Goal: Task Accomplishment & Management: Manage account settings

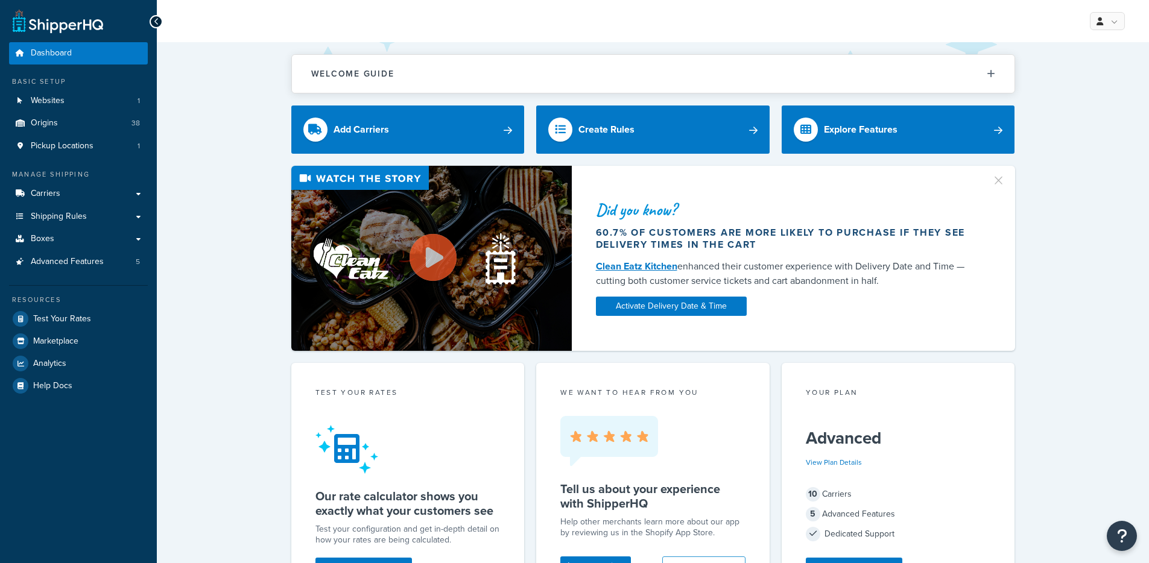
click at [216, 326] on div "Did you know? 60.7% of customers are more likely to purchase if they see delive…" at bounding box center [653, 258] width 944 height 185
click at [221, 265] on div "Did you know? 60.7% of customers are more likely to purchase if they see delive…" at bounding box center [653, 258] width 944 height 185
click at [85, 206] on link "Shipping Rules" at bounding box center [78, 217] width 139 height 22
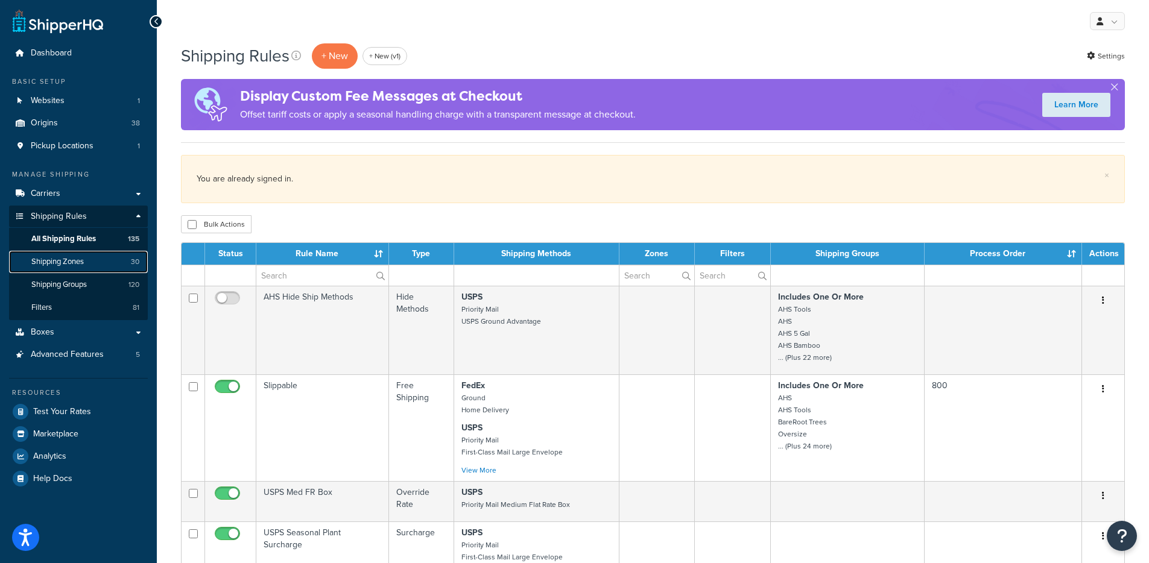
click at [97, 266] on link "Shipping Zones 30" at bounding box center [78, 262] width 139 height 22
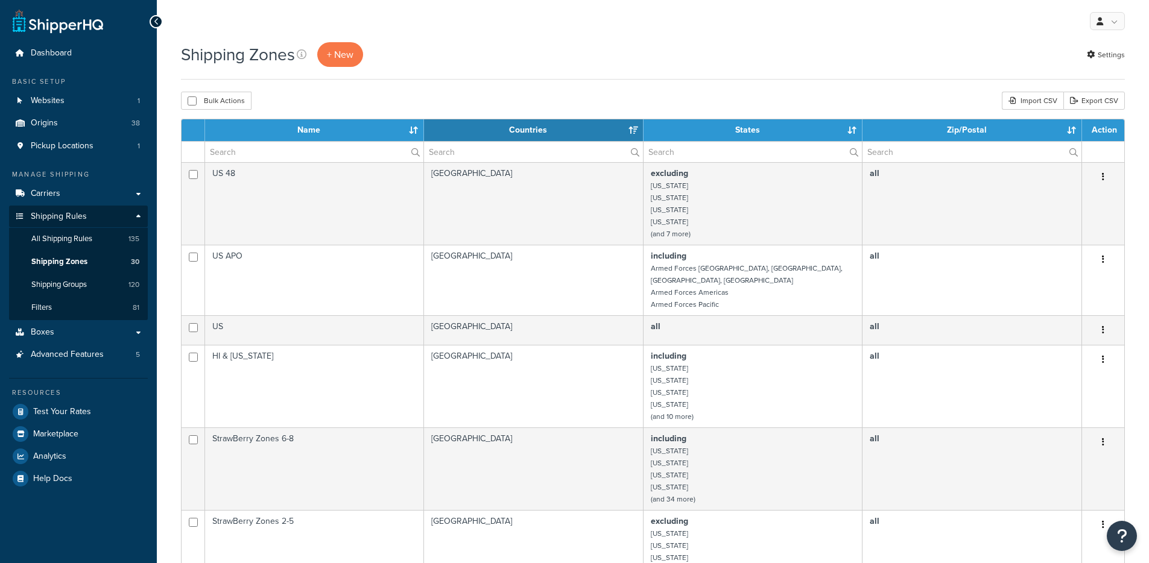
select select "15"
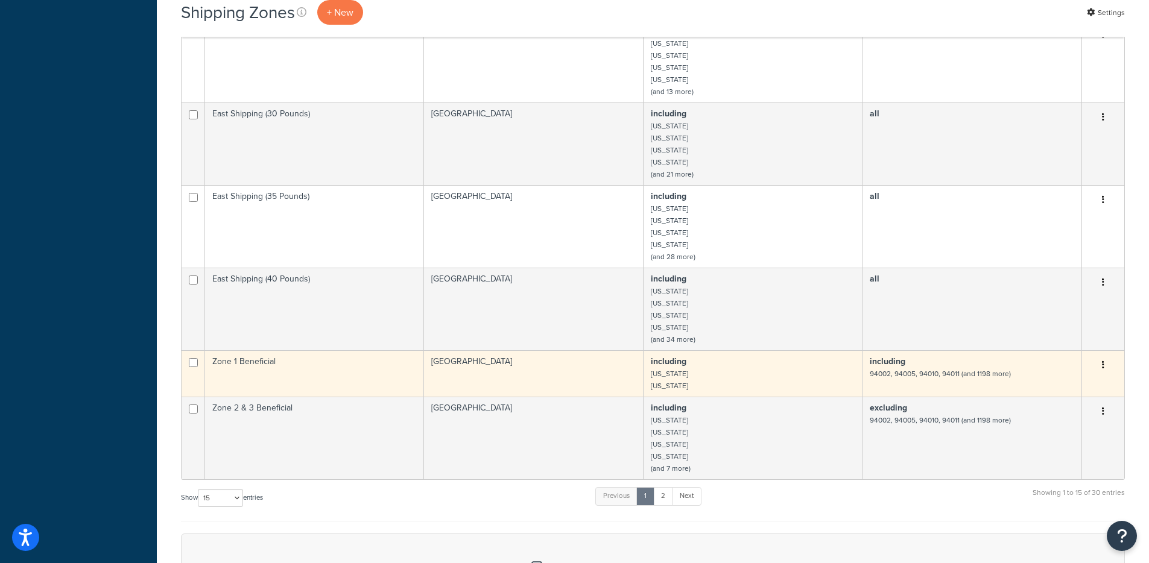
scroll to position [844, 0]
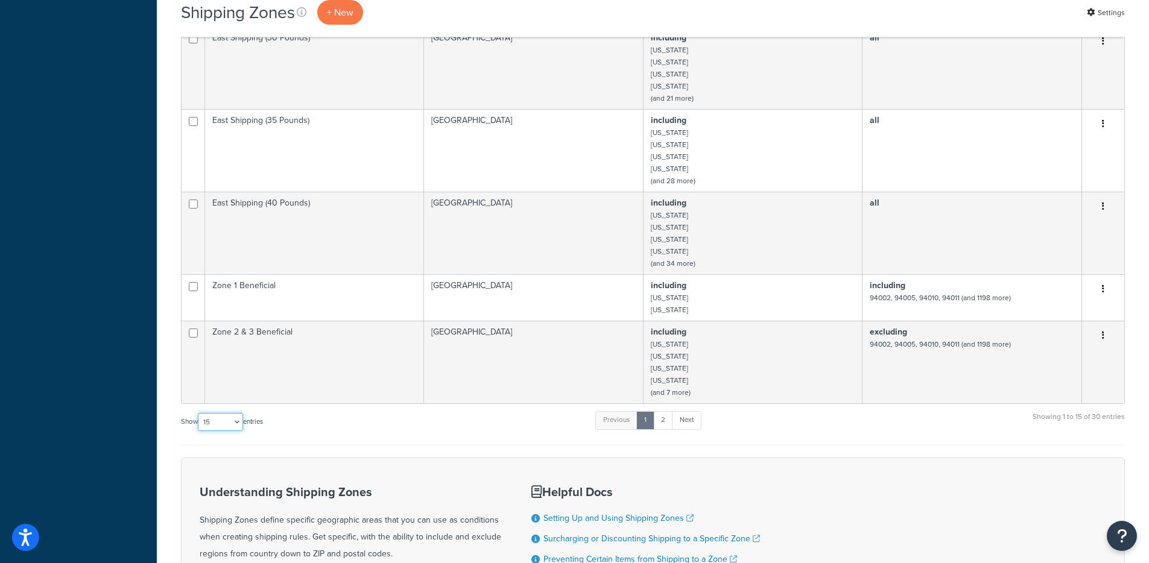
click at [204, 413] on select "10 15 25 50 100" at bounding box center [220, 422] width 45 height 18
select select "50"
click at [199, 431] on select "10 15 25 50 100" at bounding box center [220, 422] width 45 height 18
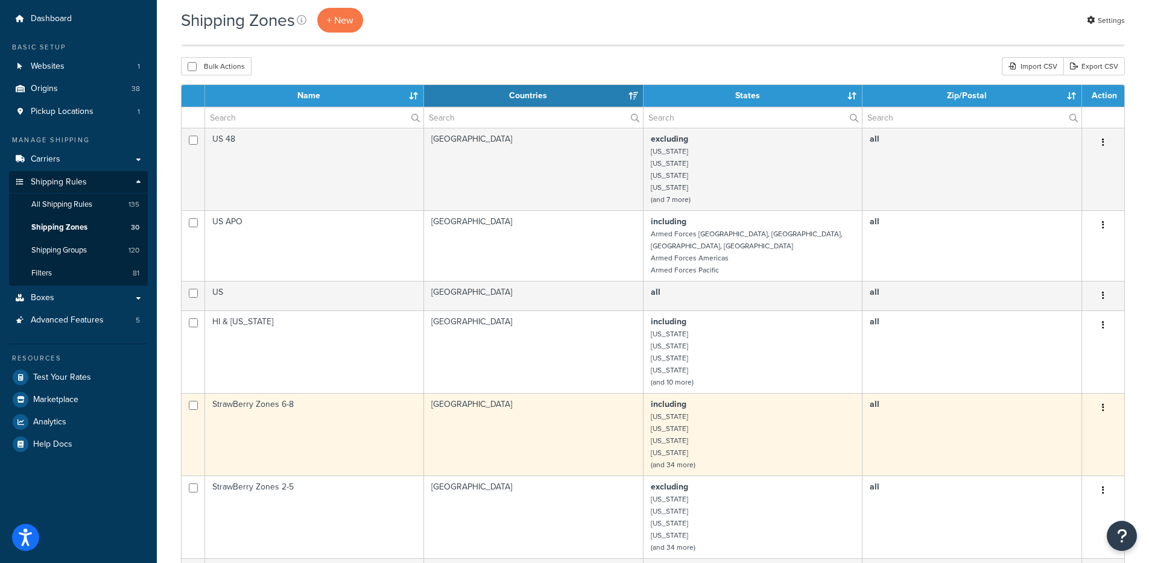
scroll to position [0, 0]
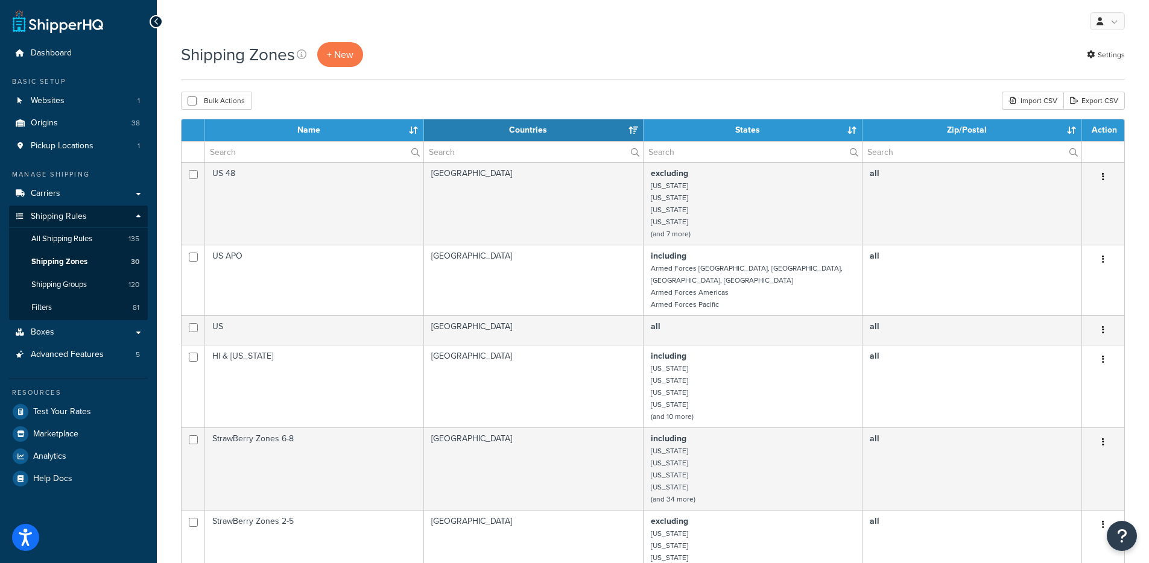
drag, startPoint x: 369, startPoint y: 90, endPoint x: 348, endPoint y: 97, distance: 21.6
click at [69, 290] on link "Shipping Groups 120" at bounding box center [78, 285] width 139 height 22
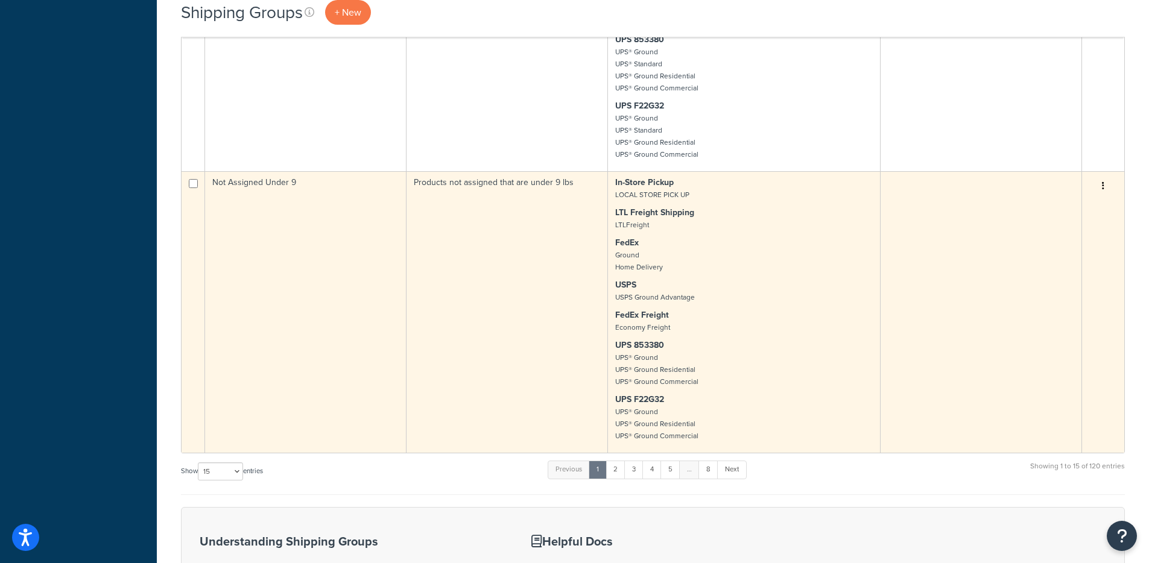
scroll to position [2478, 0]
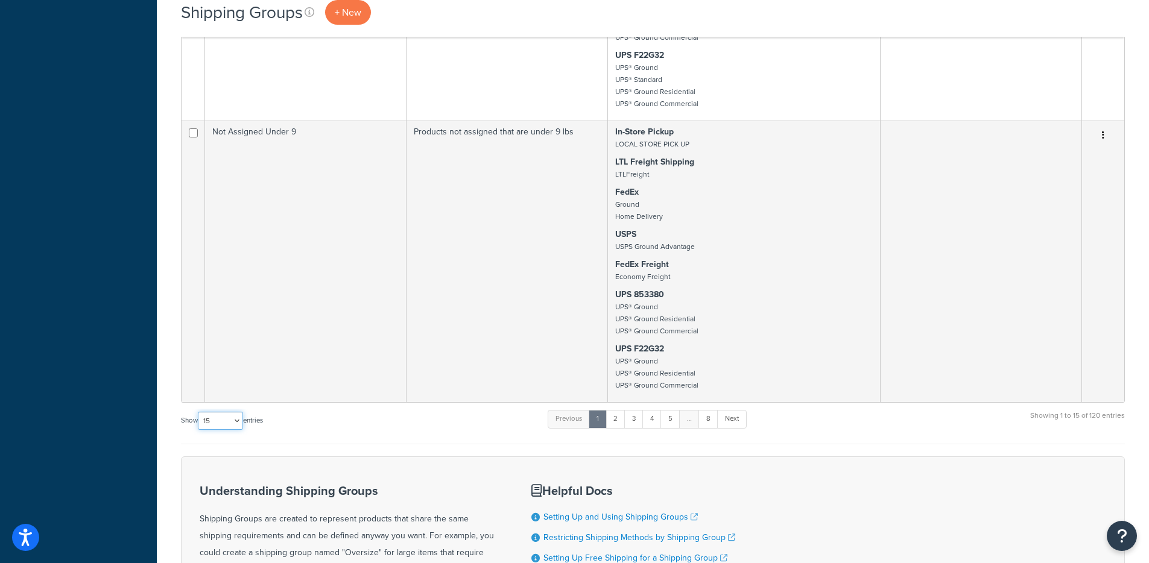
click at [223, 418] on select "10 15 25 50 100" at bounding box center [220, 421] width 45 height 18
select select "100"
click at [199, 430] on select "10 15 25 50 100" at bounding box center [220, 421] width 45 height 18
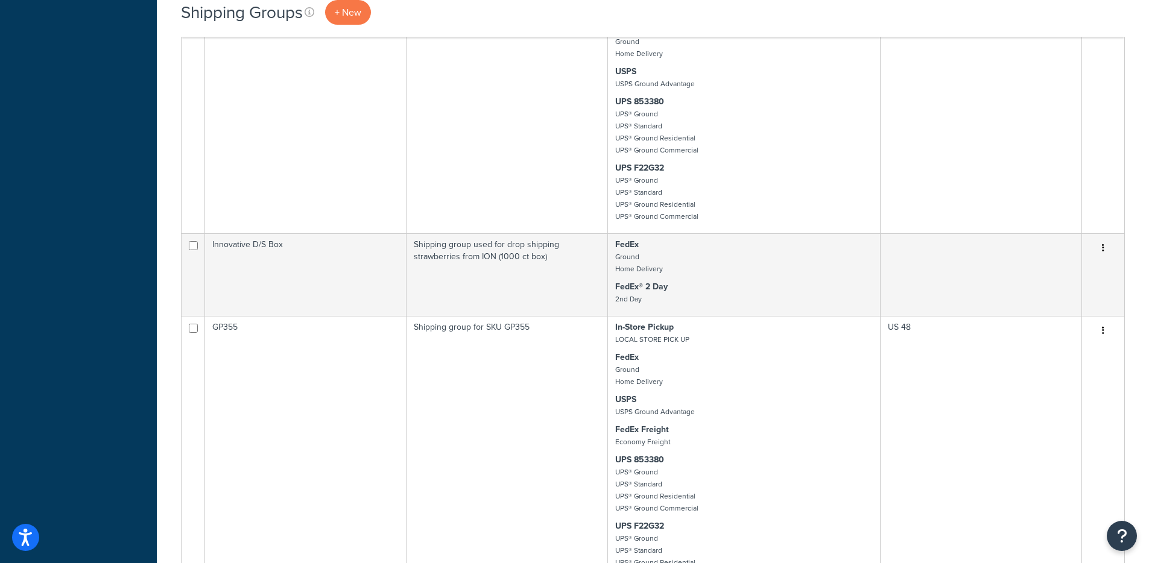
scroll to position [0, 0]
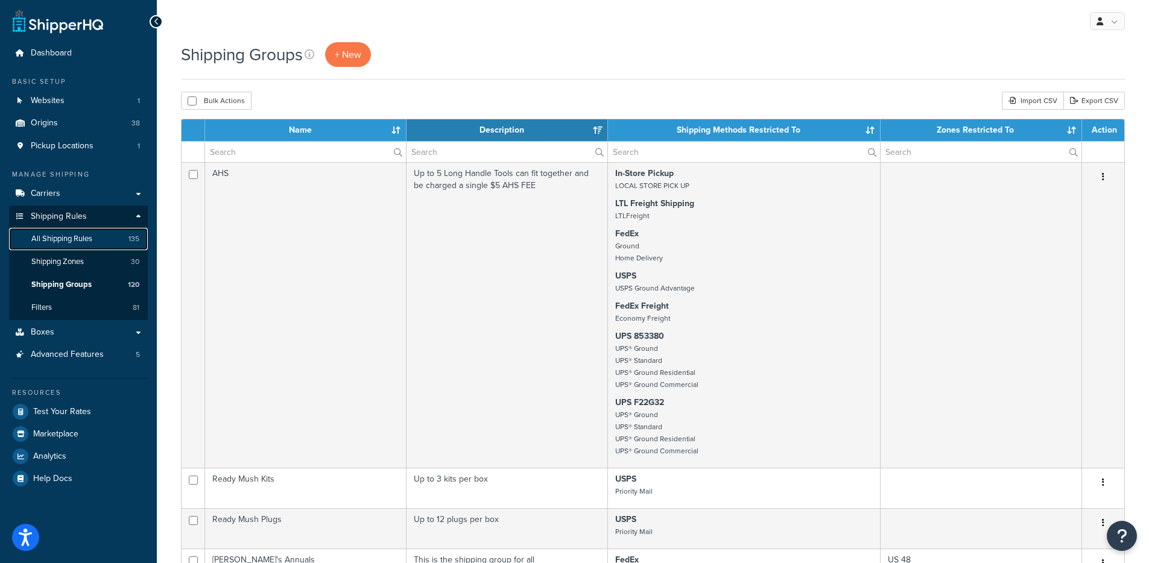
click at [97, 231] on link "All Shipping Rules 135" at bounding box center [78, 239] width 139 height 22
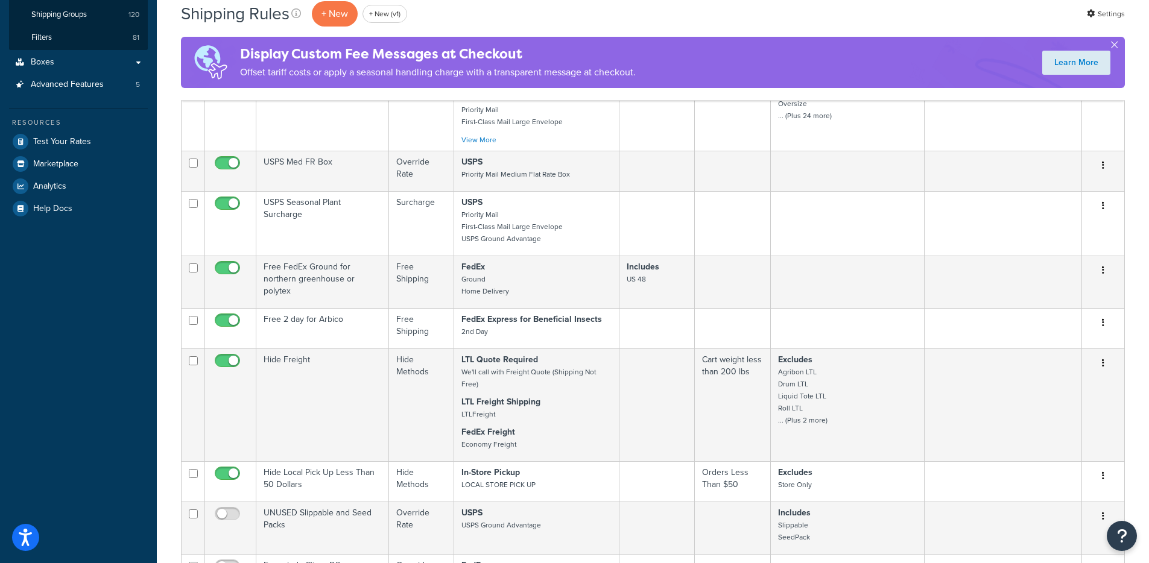
scroll to position [649, 0]
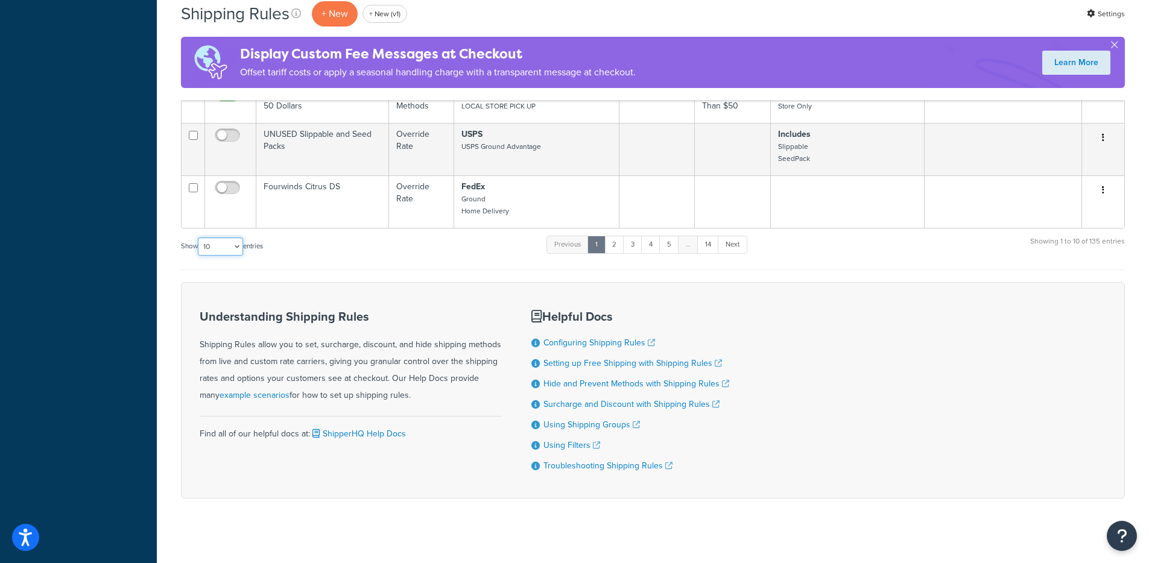
click at [233, 238] on select "10 15 25 50 100 1000" at bounding box center [220, 247] width 45 height 18
select select "1000"
click at [199, 238] on select "10 15 25 50 100 1000" at bounding box center [220, 247] width 45 height 18
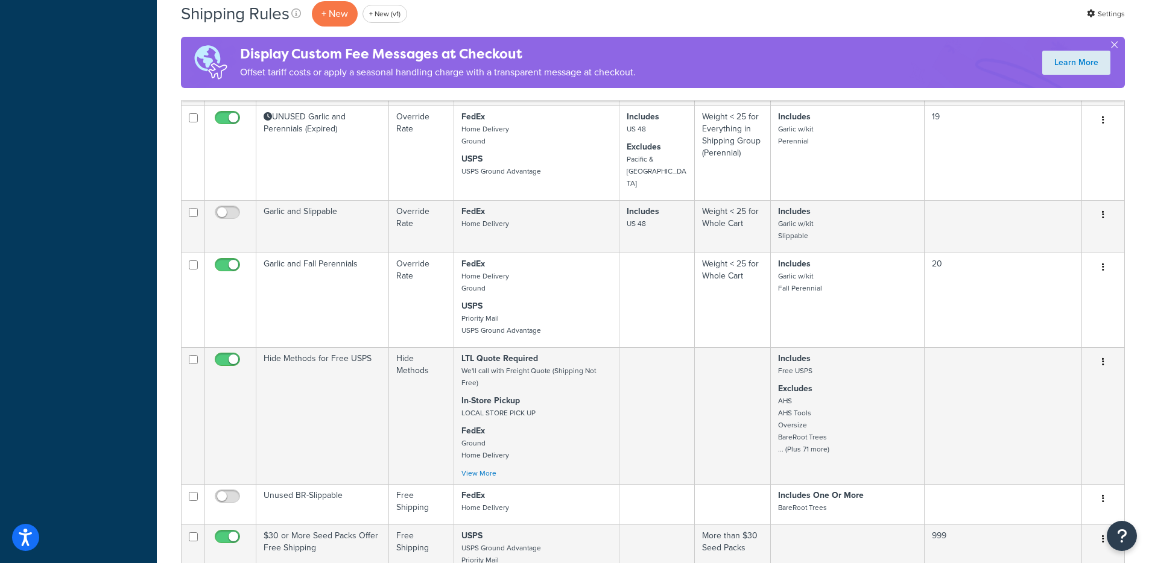
scroll to position [3345, 0]
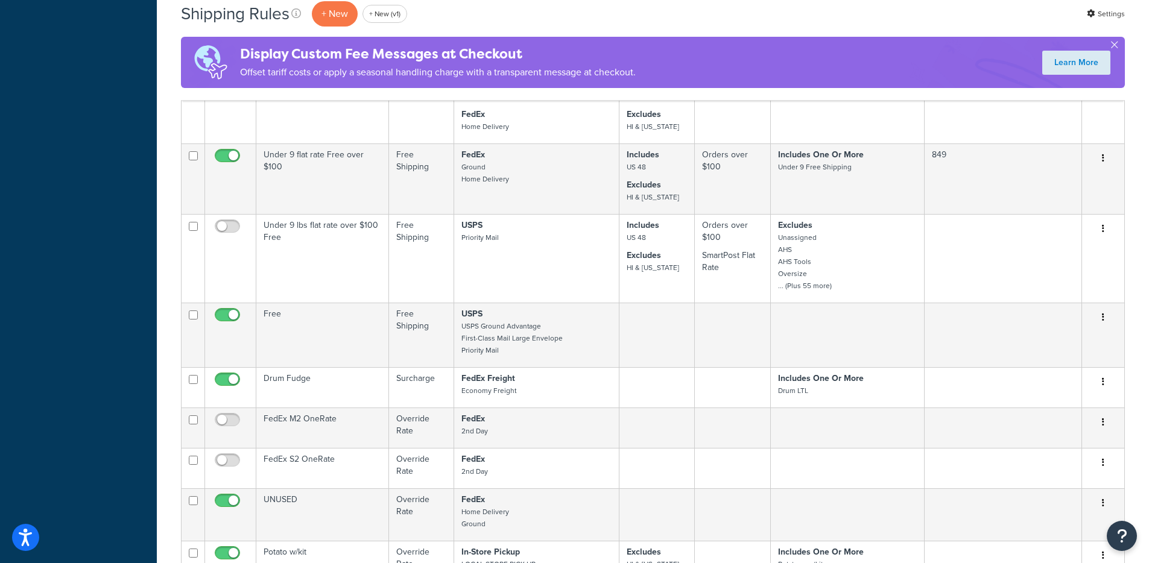
drag, startPoint x: 788, startPoint y: 59, endPoint x: 782, endPoint y: 57, distance: 6.2
click at [782, 57] on div "Display Custom Fee Messages at Checkout Offset tariff costs or apply a seasonal…" at bounding box center [653, 62] width 944 height 51
click at [682, 36] on div "Shipping Rules + New + New (v1) Settings Display Custom Fee Messages at Checkou…" at bounding box center [653, 50] width 944 height 101
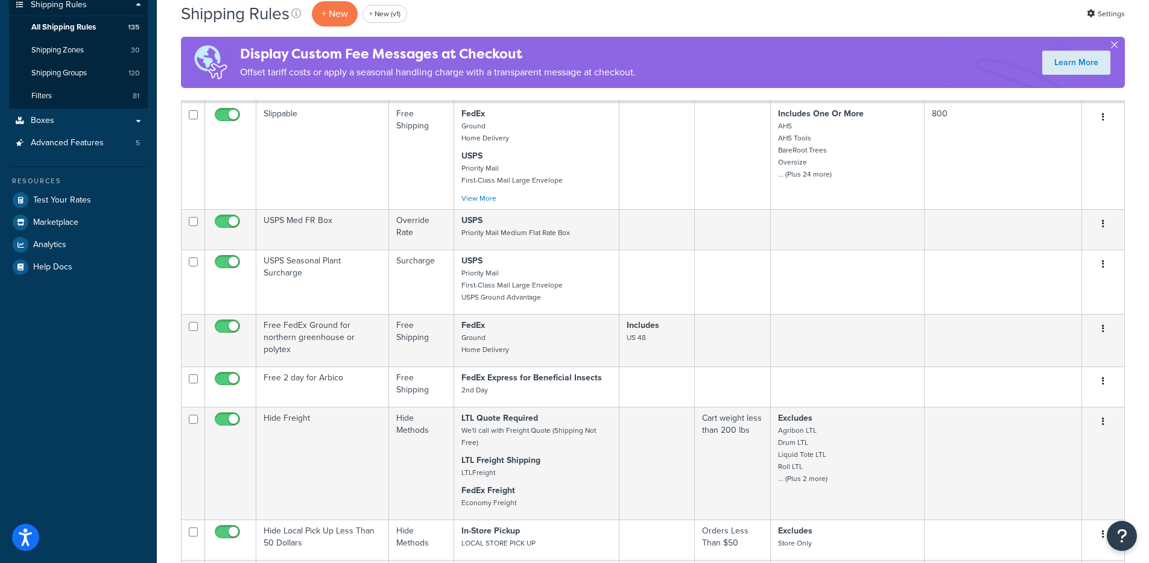
scroll to position [0, 0]
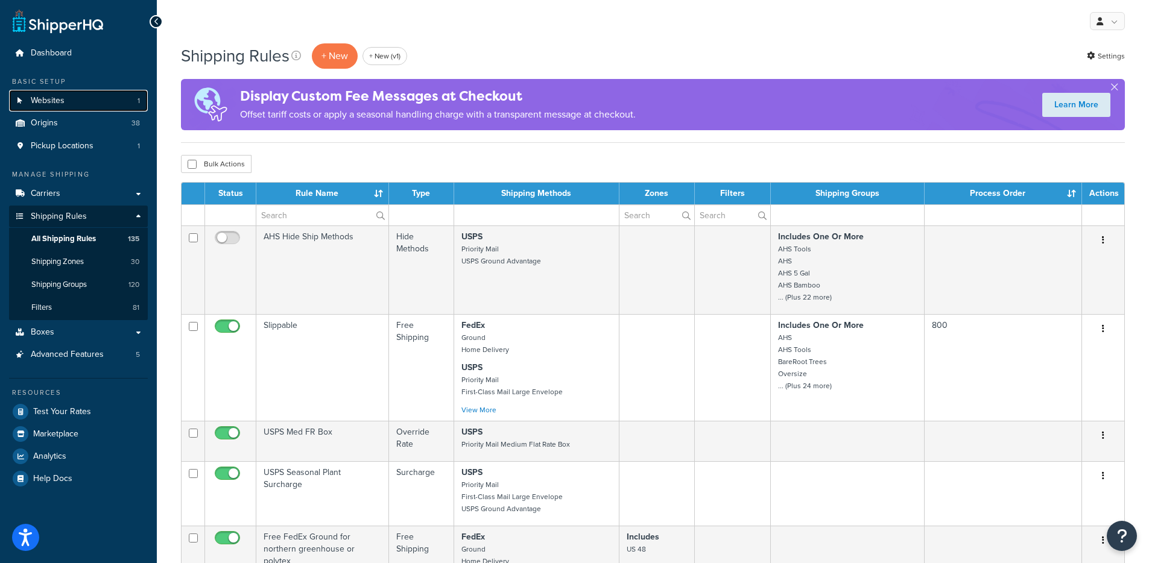
click at [72, 94] on link "Websites 1" at bounding box center [78, 101] width 139 height 22
drag, startPoint x: 99, startPoint y: 261, endPoint x: 124, endPoint y: 244, distance: 30.5
click at [99, 261] on link "Shipping Zones 30" at bounding box center [78, 262] width 139 height 22
click at [64, 413] on span "Test Your Rates" at bounding box center [62, 412] width 58 height 10
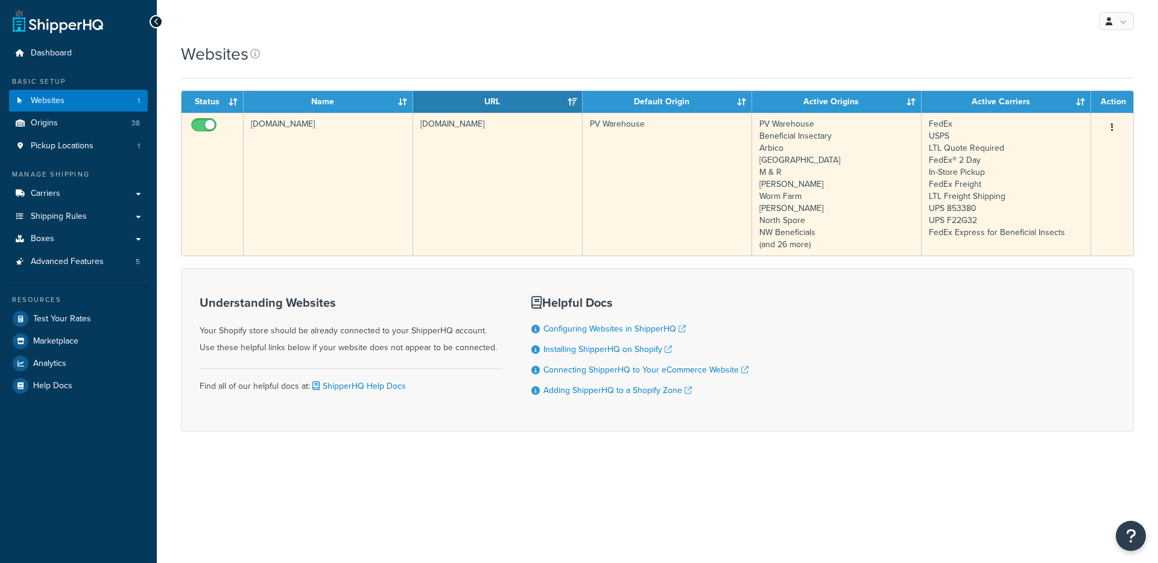
click at [598, 178] on td "PV Warehouse" at bounding box center [668, 184] width 170 height 143
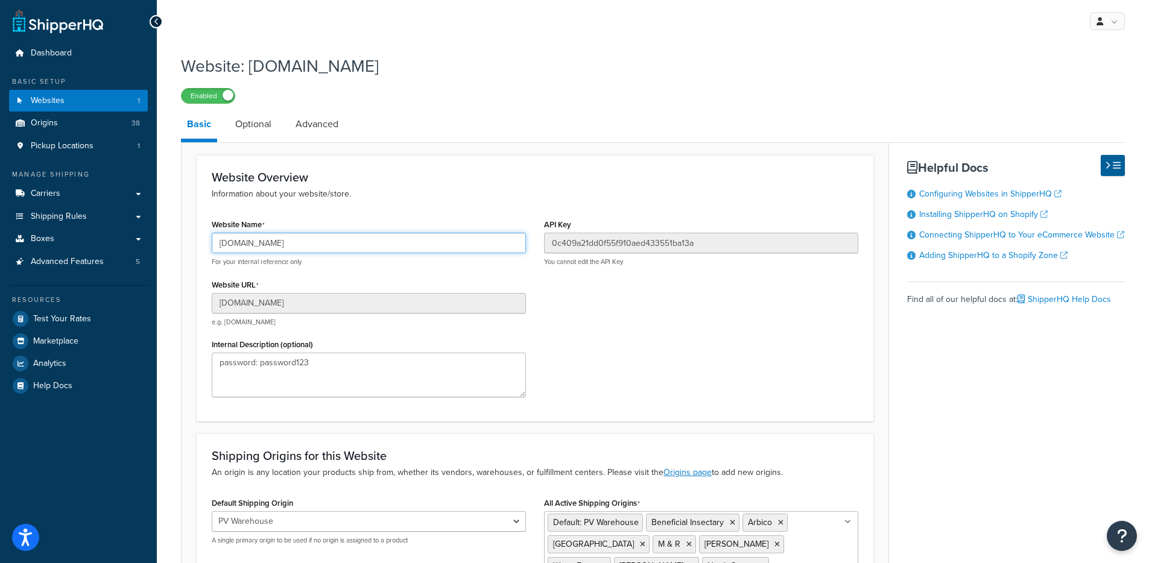
drag, startPoint x: 340, startPoint y: 244, endPoint x: 185, endPoint y: 241, distance: 155.7
click at [179, 241] on div "Website: groworganic-usd.myshopify.com Enabled Basic Optional Advanced Website …" at bounding box center [653, 414] width 992 height 732
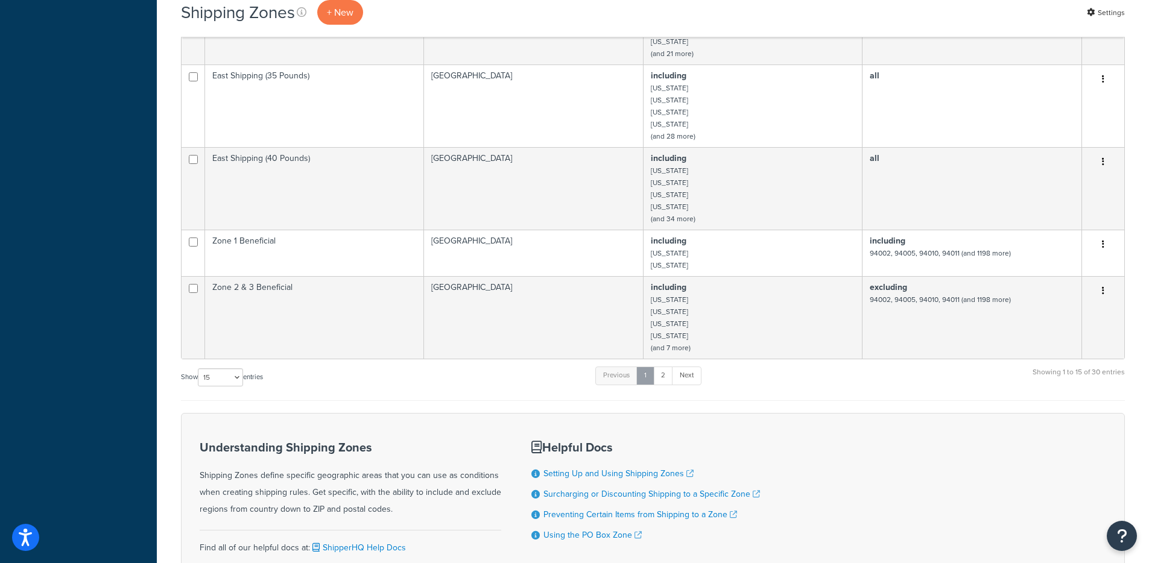
scroll to position [886, 0]
click at [661, 369] on link "2" at bounding box center [663, 378] width 20 height 18
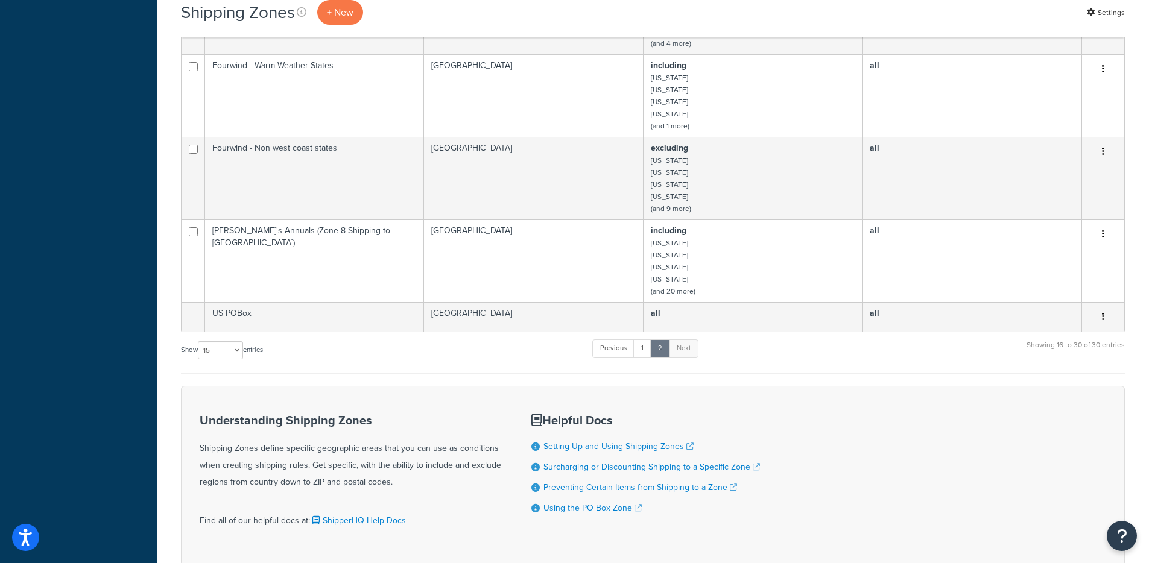
scroll to position [912, 0]
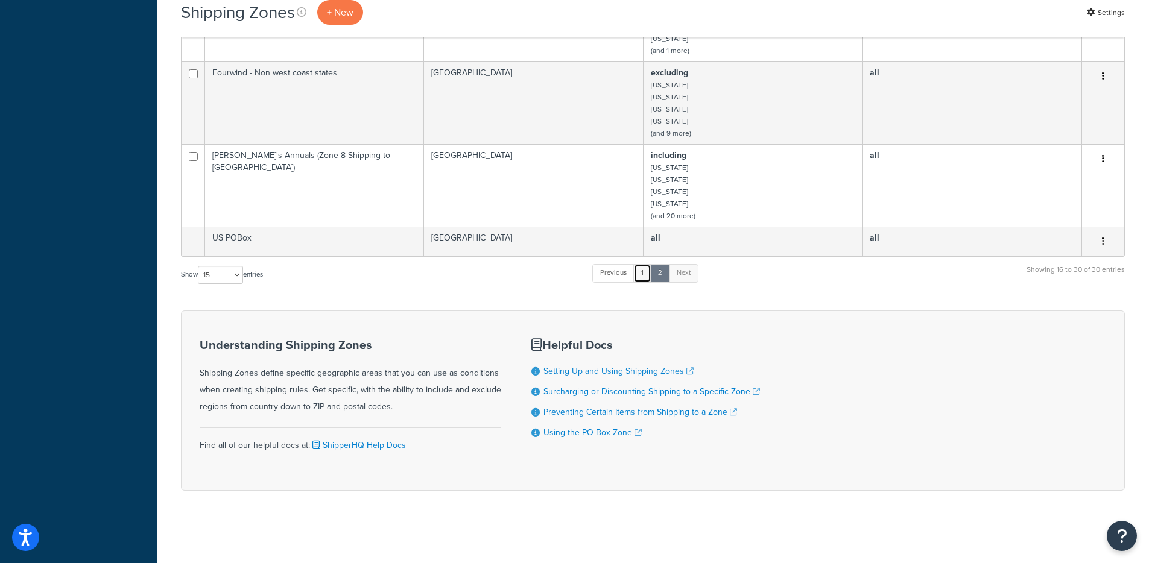
click at [638, 279] on link "1" at bounding box center [642, 273] width 18 height 18
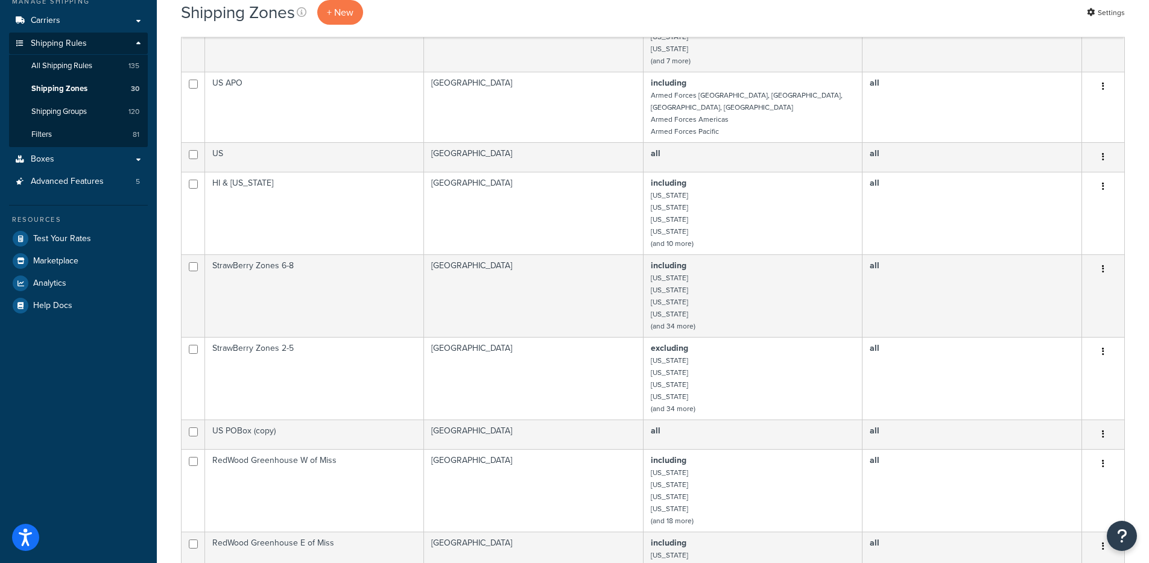
scroll to position [0, 0]
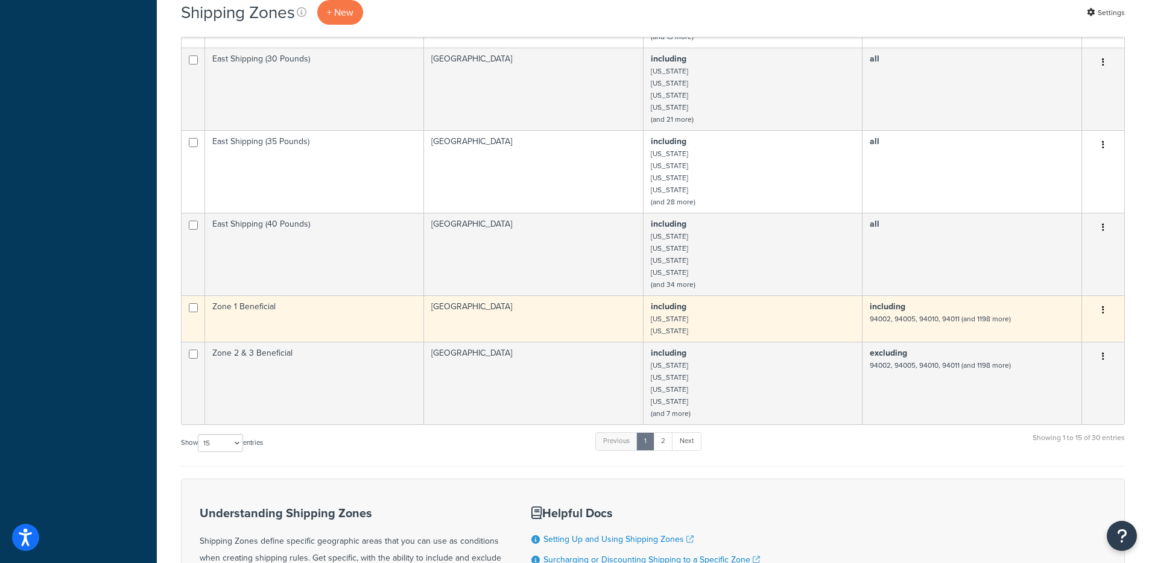
scroll to position [979, 0]
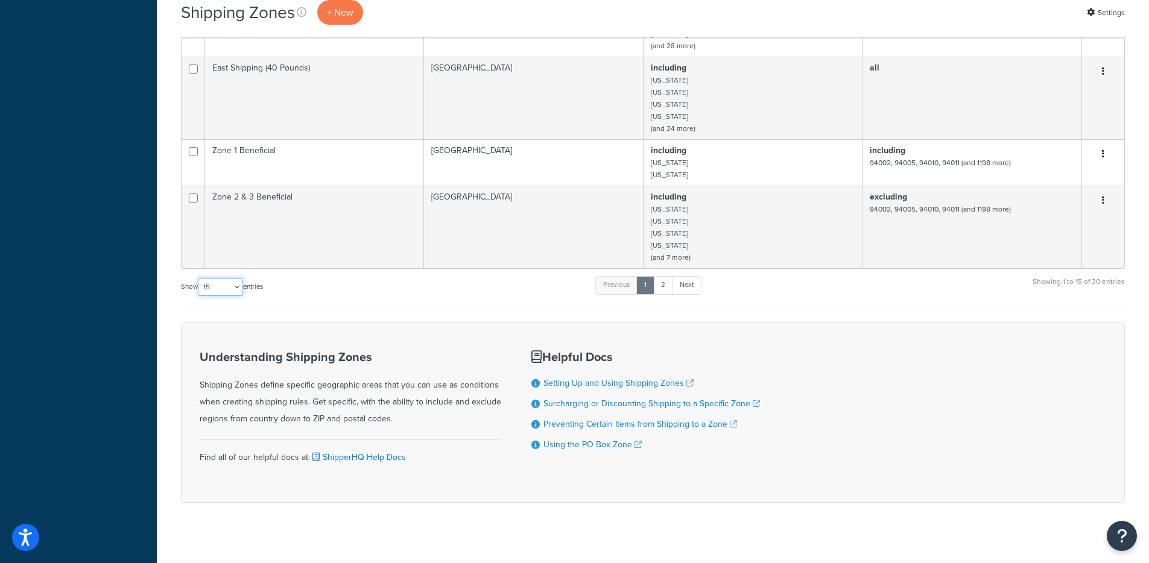
click at [229, 278] on select "10 15 25 50 100" at bounding box center [220, 287] width 45 height 18
select select "100"
click at [199, 296] on select "10 15 25 50 100" at bounding box center [220, 287] width 45 height 18
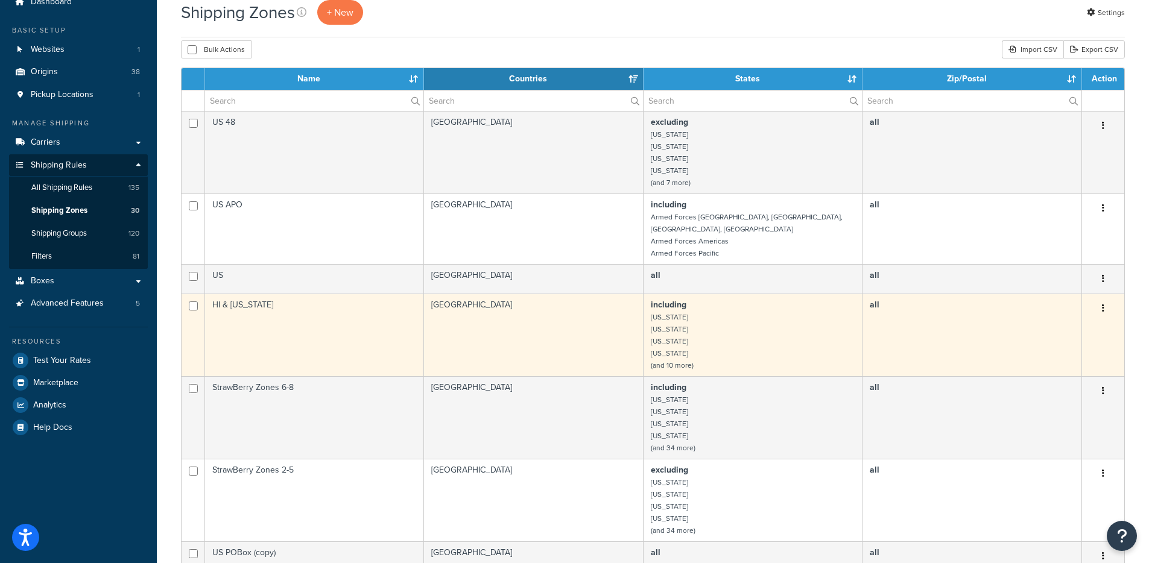
scroll to position [0, 0]
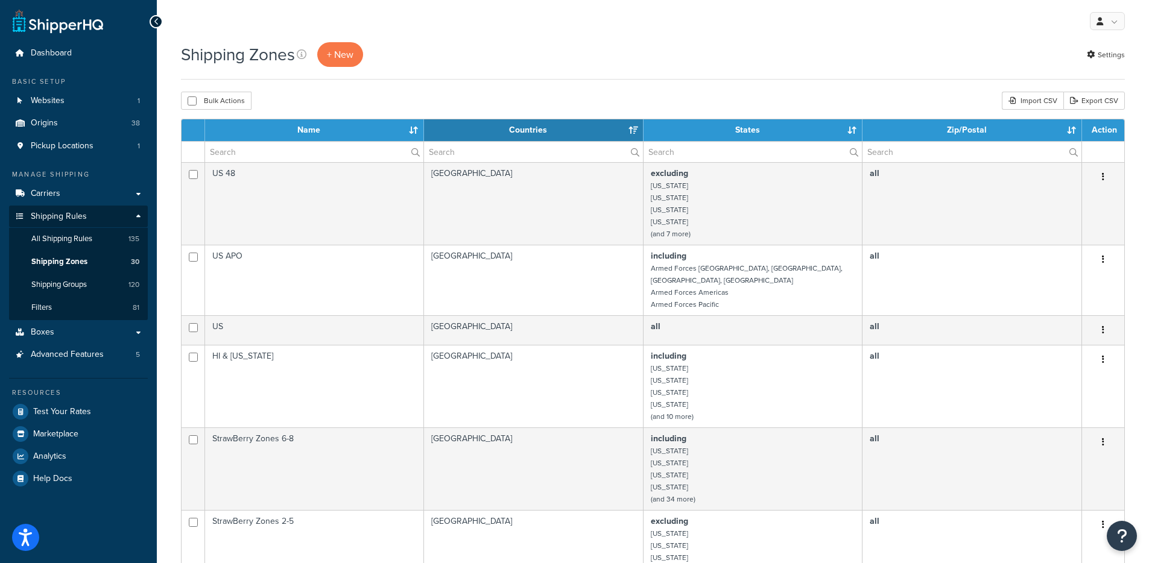
click at [537, 76] on div "Shipping Zones + New Settings" at bounding box center [653, 60] width 944 height 37
click at [37, 246] on link "All Shipping Rules 135" at bounding box center [78, 239] width 139 height 22
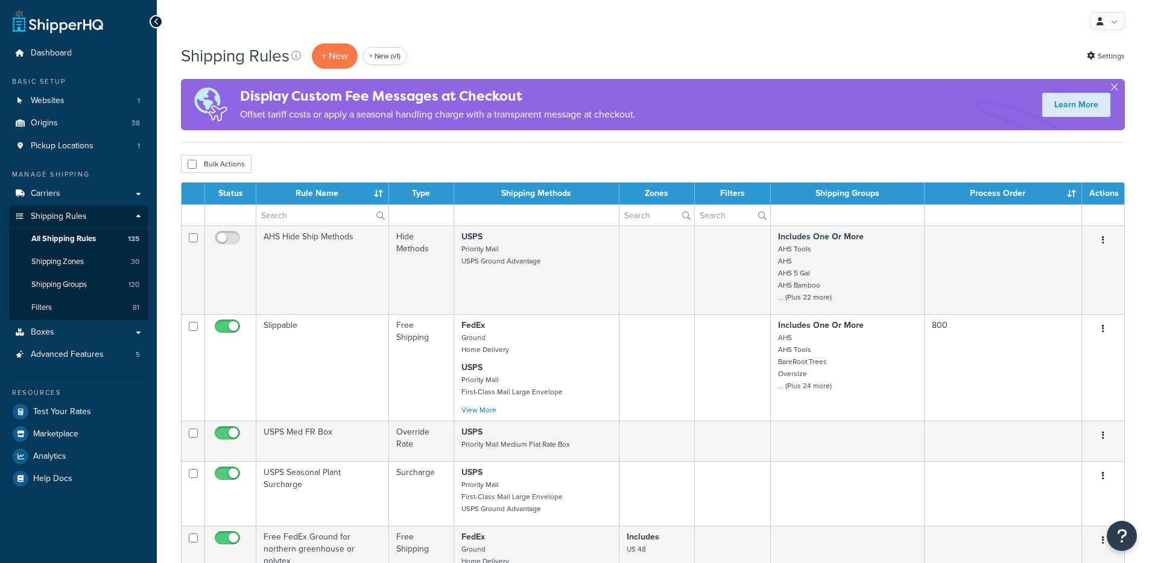
select select "1000"
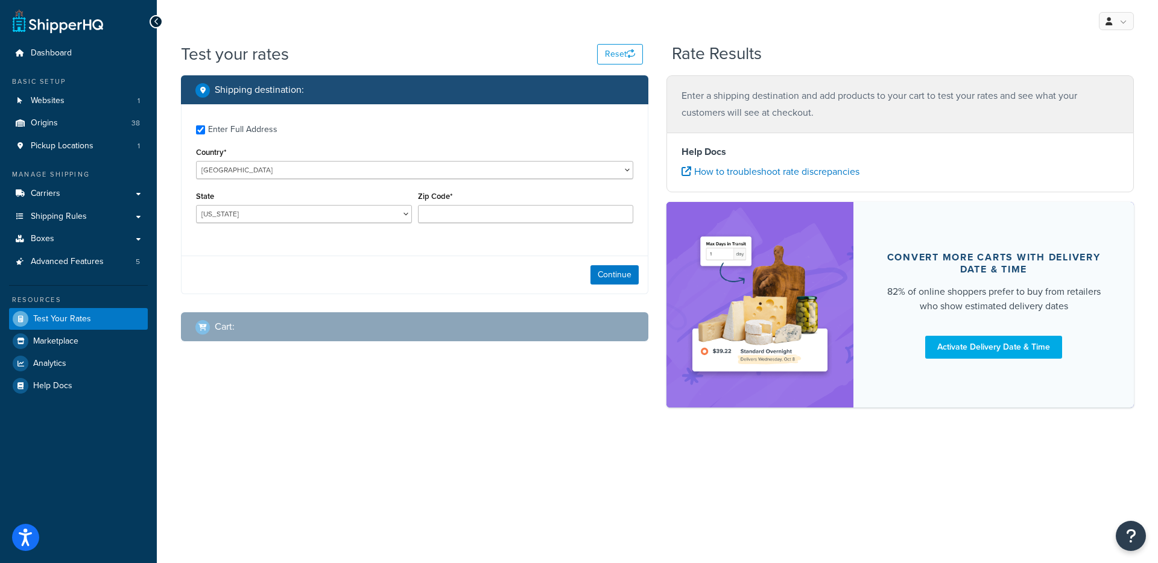
checkbox input "true"
type input "99517"
select select "AK"
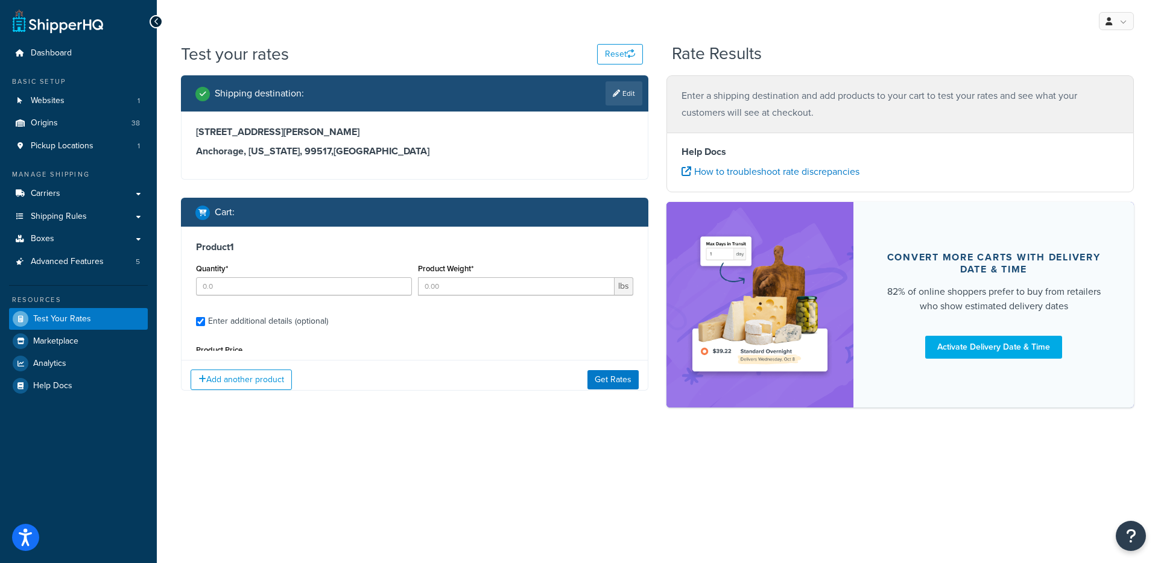
type input "1"
type input "0.5005"
type input "28.99"
select select "65279"
type input "4.0"
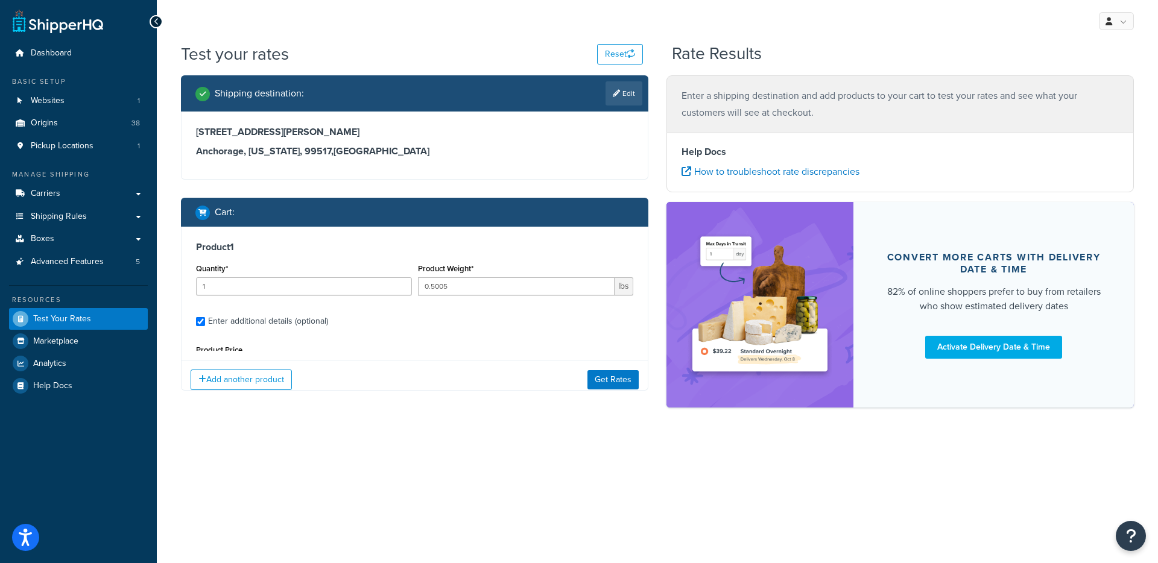
type input "4.0"
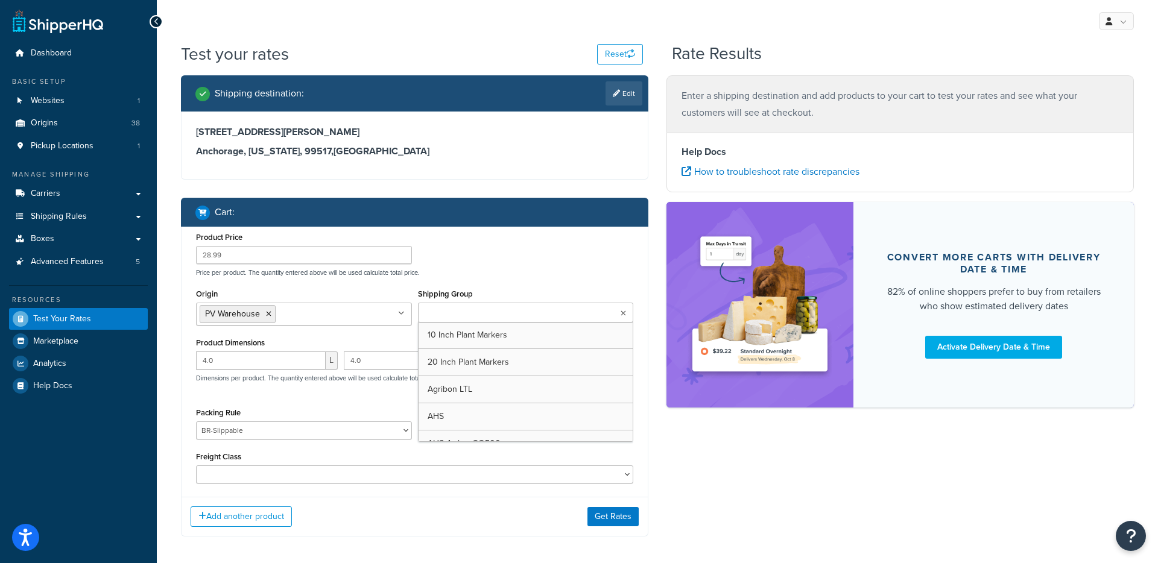
type input "1"
type input "4.4997"
type input "39.99"
select select "22856"
type input "35.9"
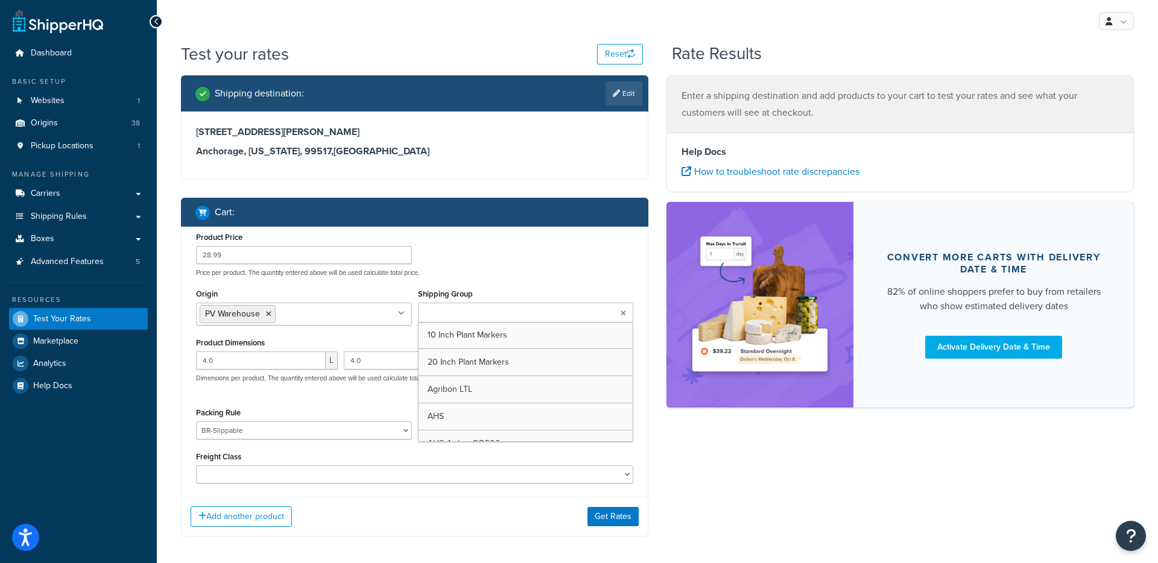
type input "3.9"
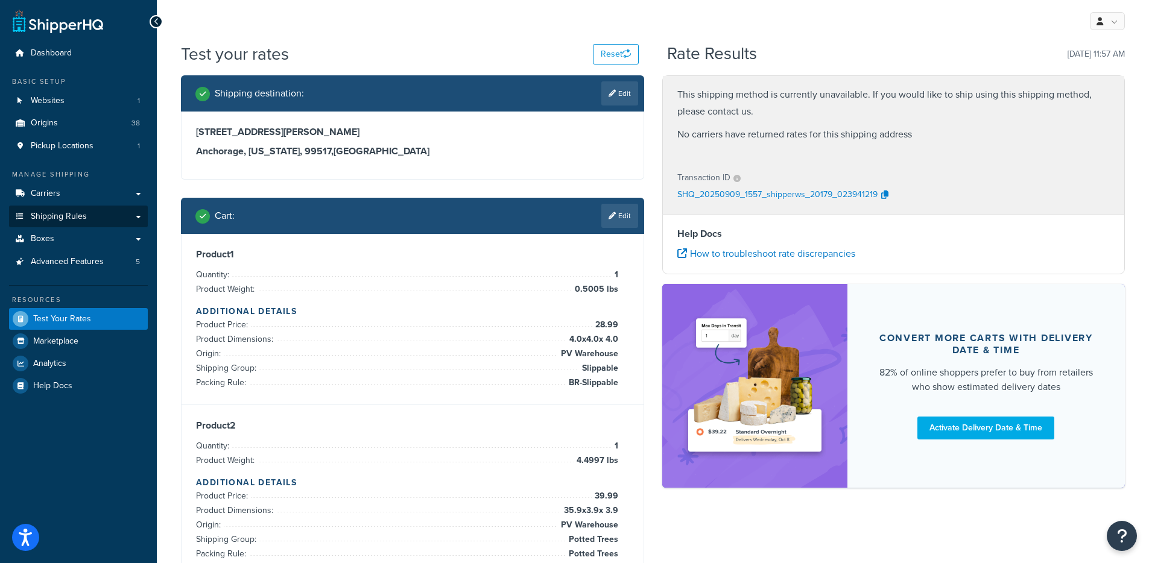
click at [113, 218] on link "Shipping Rules" at bounding box center [78, 217] width 139 height 22
drag, startPoint x: 580, startPoint y: 372, endPoint x: 617, endPoint y: 369, distance: 36.3
click at [617, 369] on li "Shipping Group: Slippable" at bounding box center [407, 368] width 422 height 14
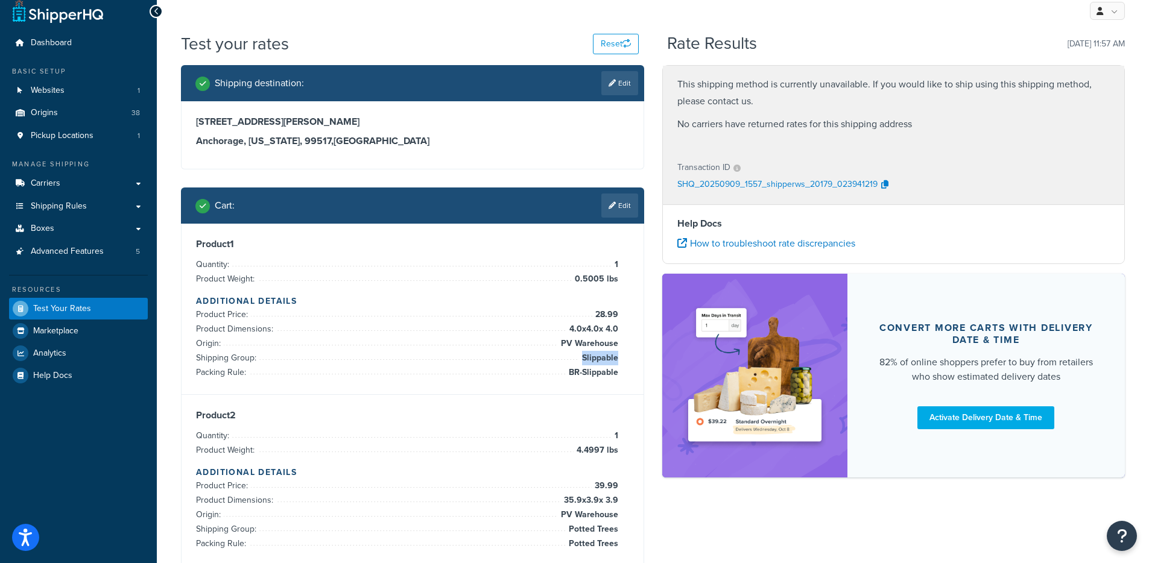
scroll to position [22, 0]
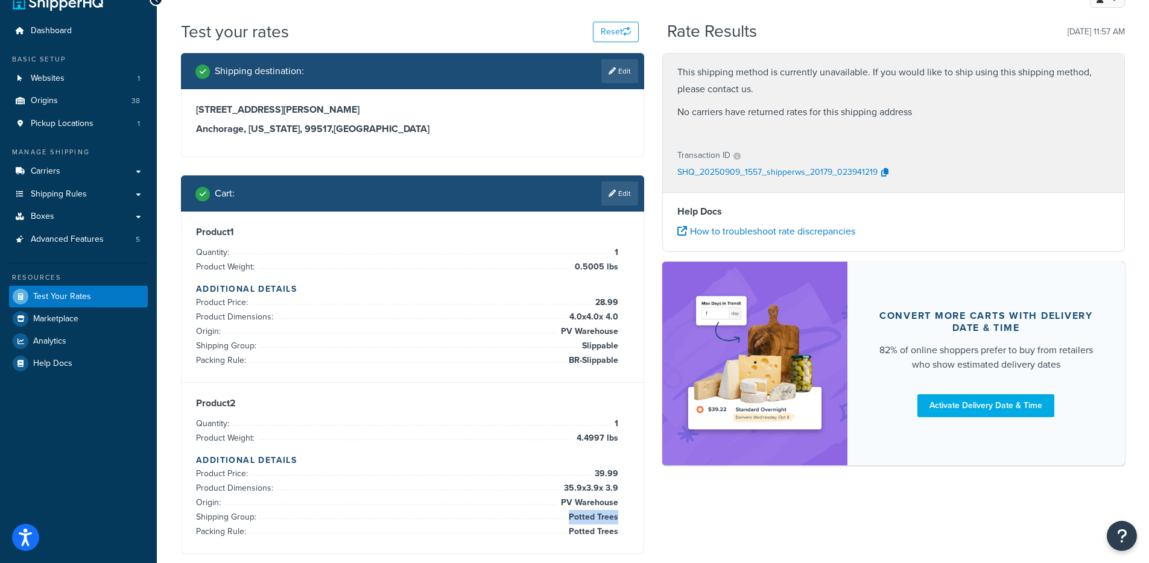
drag, startPoint x: 575, startPoint y: 517, endPoint x: 618, endPoint y: 521, distance: 43.0
click at [618, 521] on span "Potted Trees" at bounding box center [592, 517] width 52 height 14
copy span "Potted Trees"
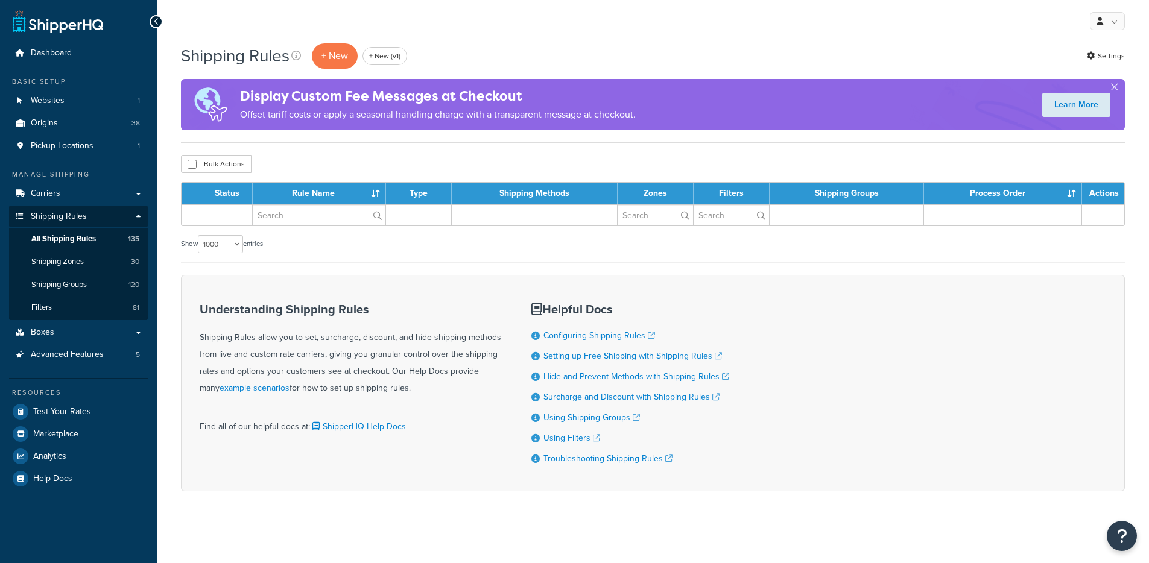
select select "1000"
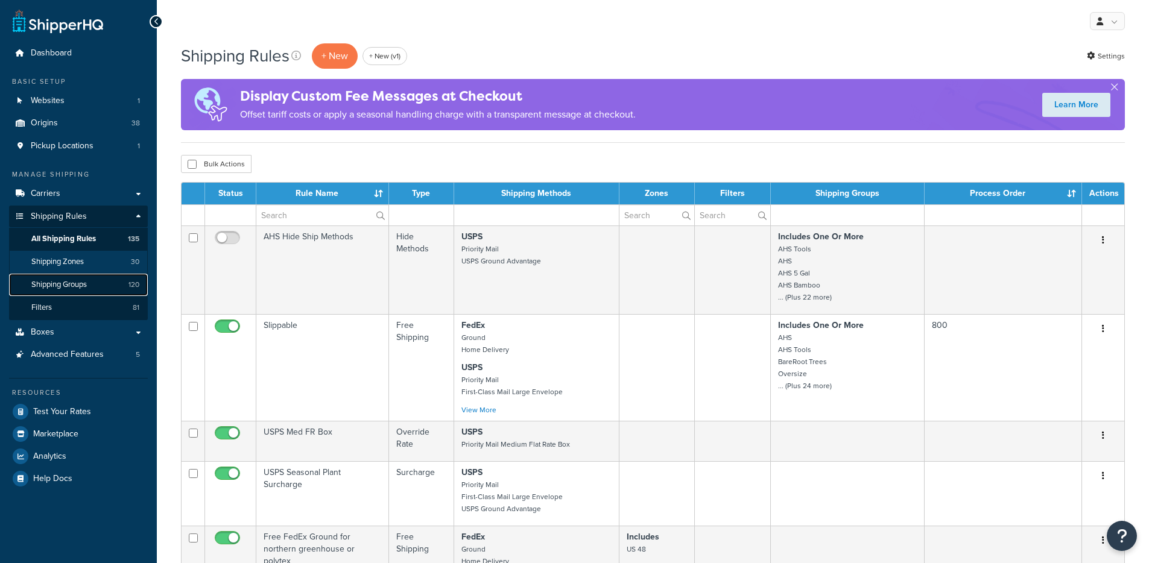
drag, startPoint x: 62, startPoint y: 285, endPoint x: 91, endPoint y: 265, distance: 35.6
click at [62, 285] on span "Shipping Groups" at bounding box center [59, 285] width 56 height 10
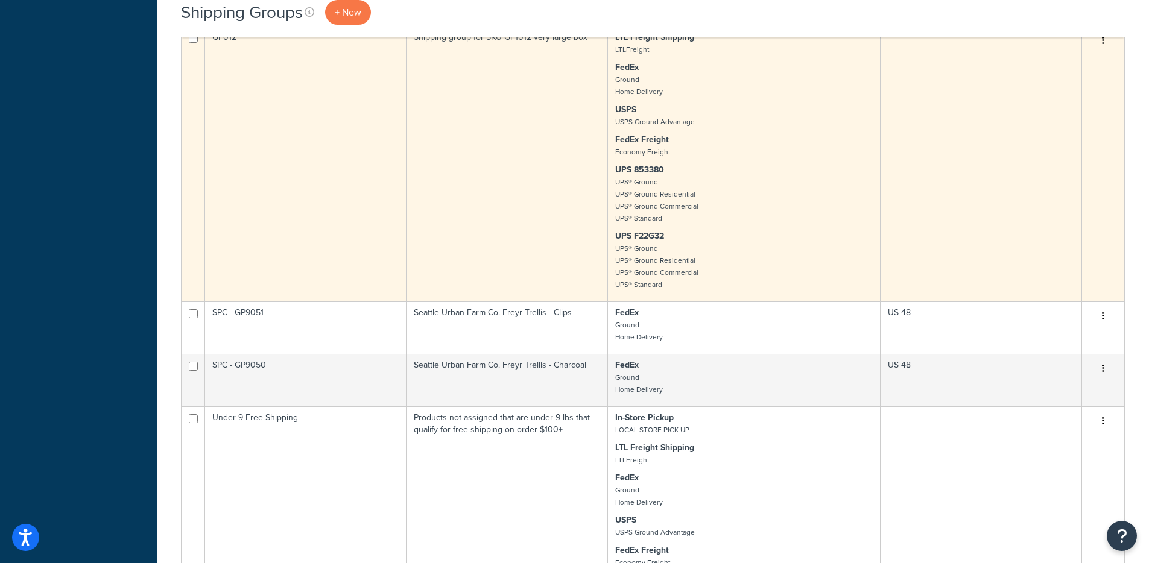
scroll to position [2550, 0]
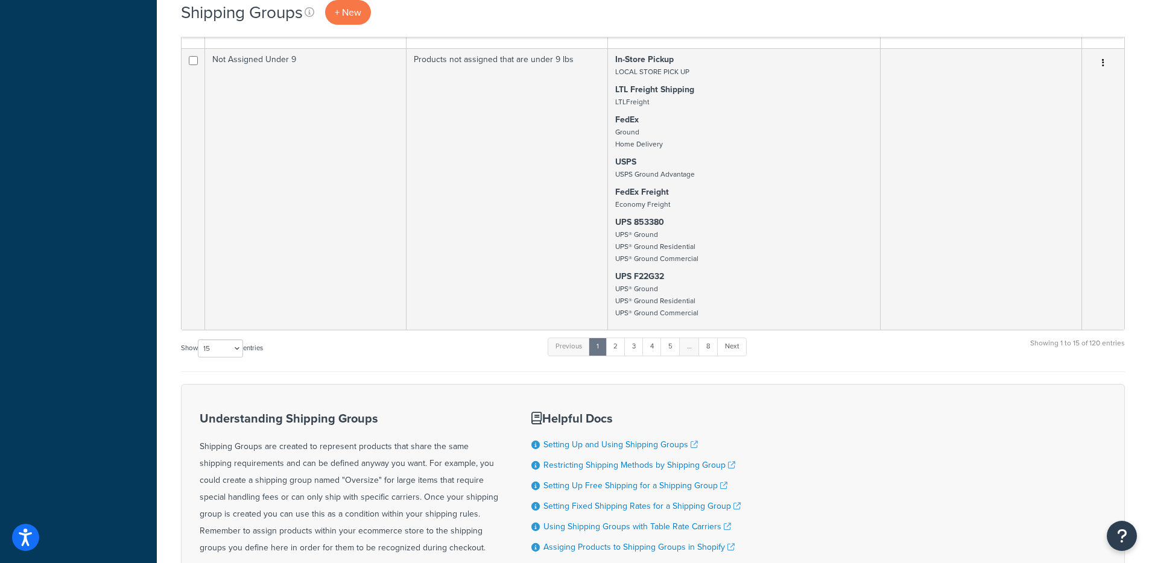
click at [220, 354] on select "10 15 25 50 100" at bounding box center [220, 349] width 45 height 18
click at [225, 390] on div "Understanding Shipping Groups Shipping Groups are created to represent products…" at bounding box center [653, 508] width 944 height 248
click at [226, 349] on select "10 15 25 50 100" at bounding box center [220, 349] width 45 height 18
select select "100"
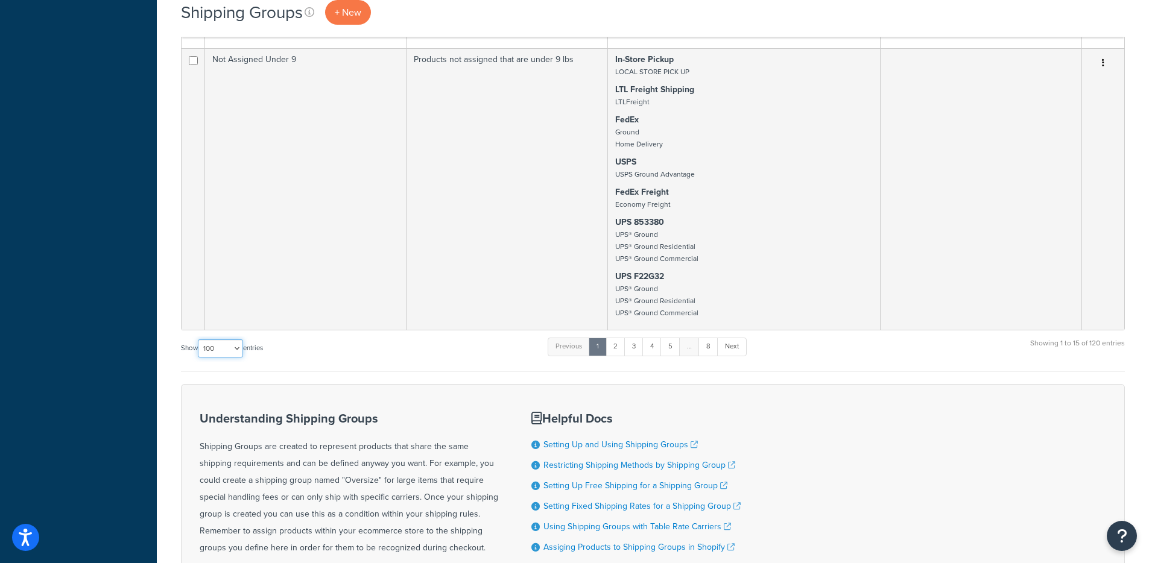
click at [199, 358] on select "10 15 25 50 100" at bounding box center [220, 349] width 45 height 18
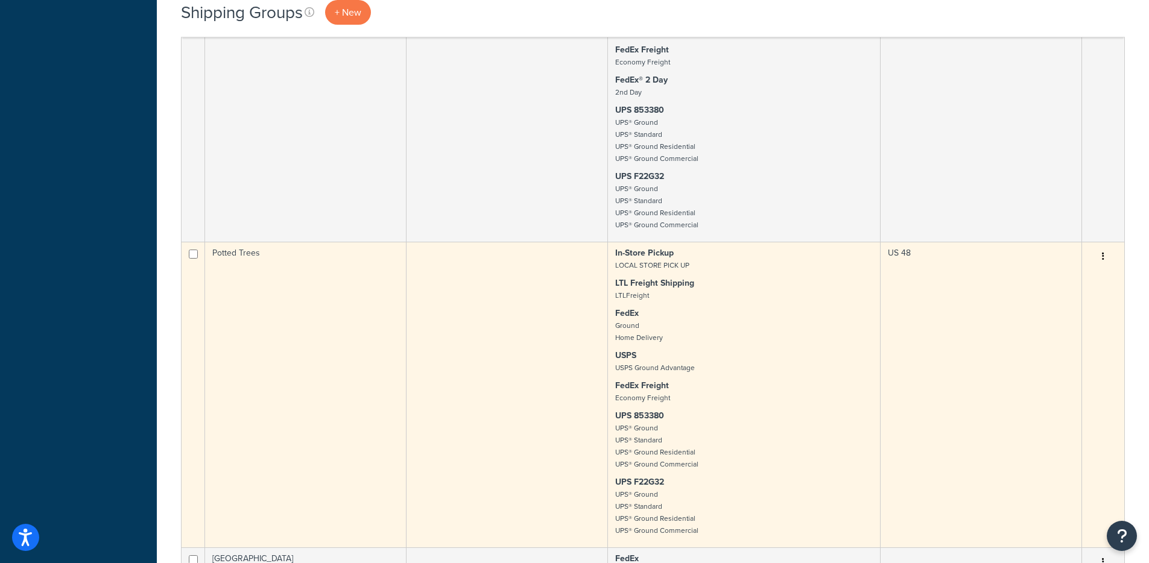
scroll to position [7057, 0]
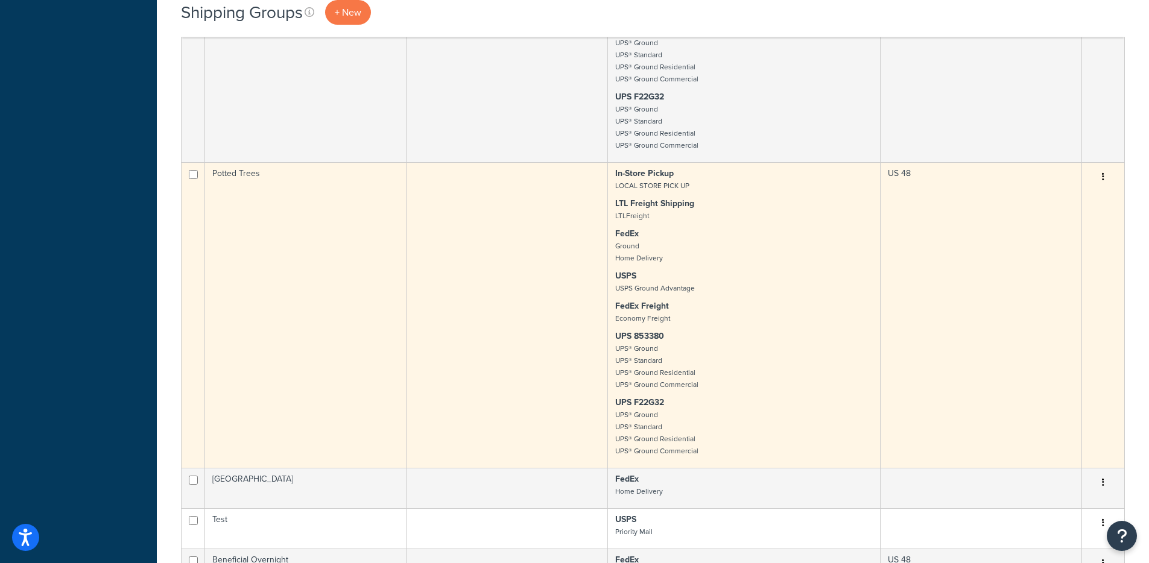
click at [500, 332] on td at bounding box center [507, 315] width 201 height 306
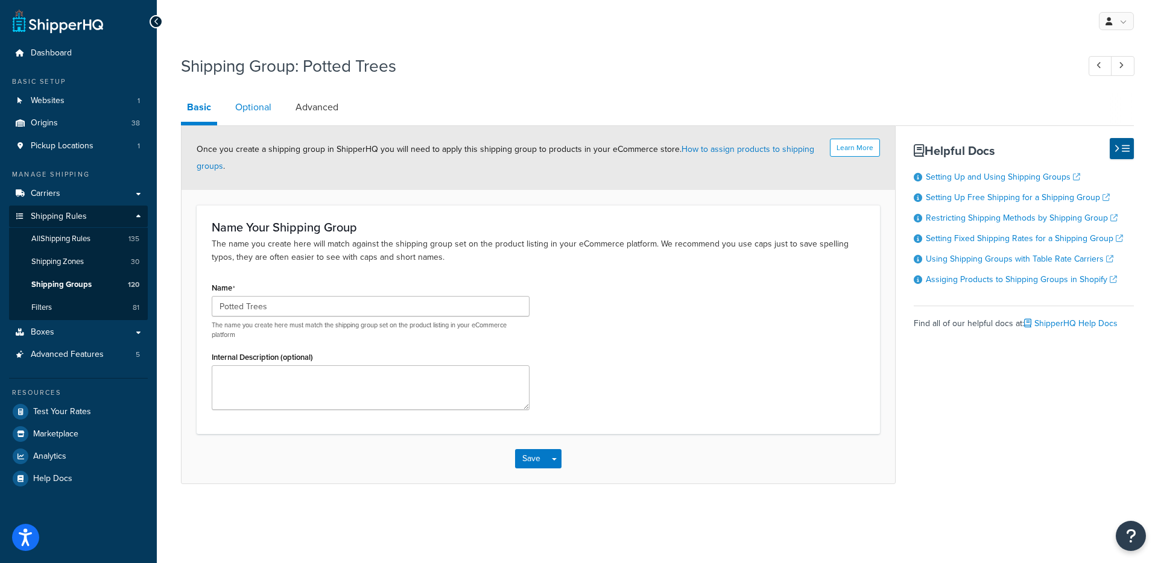
click at [252, 115] on link "Optional" at bounding box center [253, 107] width 48 height 29
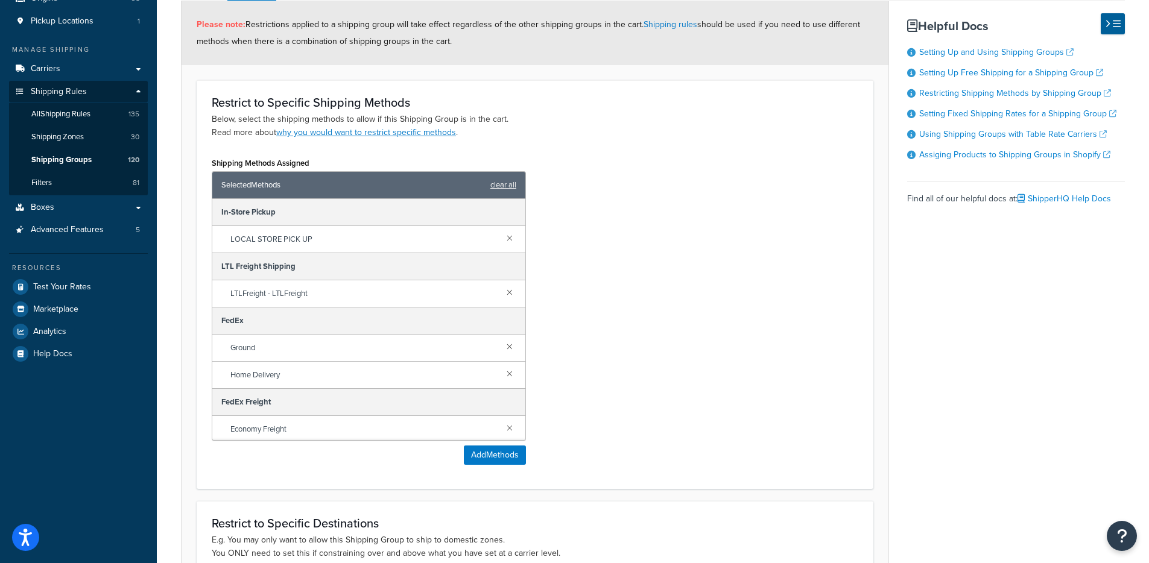
scroll to position [326, 0]
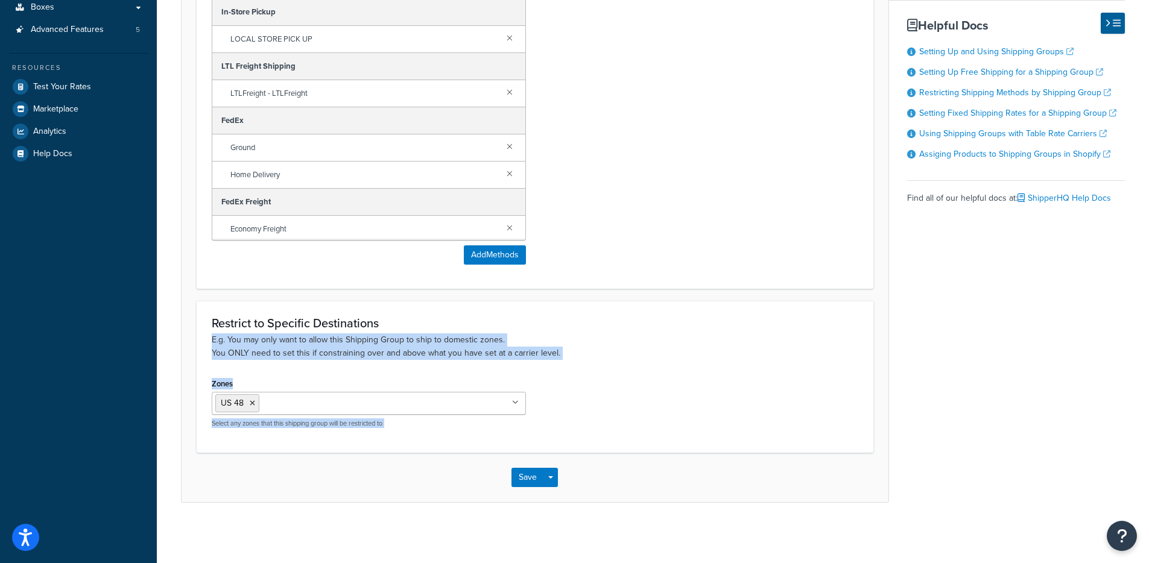
drag, startPoint x: 217, startPoint y: 332, endPoint x: 595, endPoint y: 386, distance: 382.6
click at [593, 387] on div "Restrict to Specific Destinations E.g. You may only want to allow this Shipping…" at bounding box center [535, 376] width 677 height 151
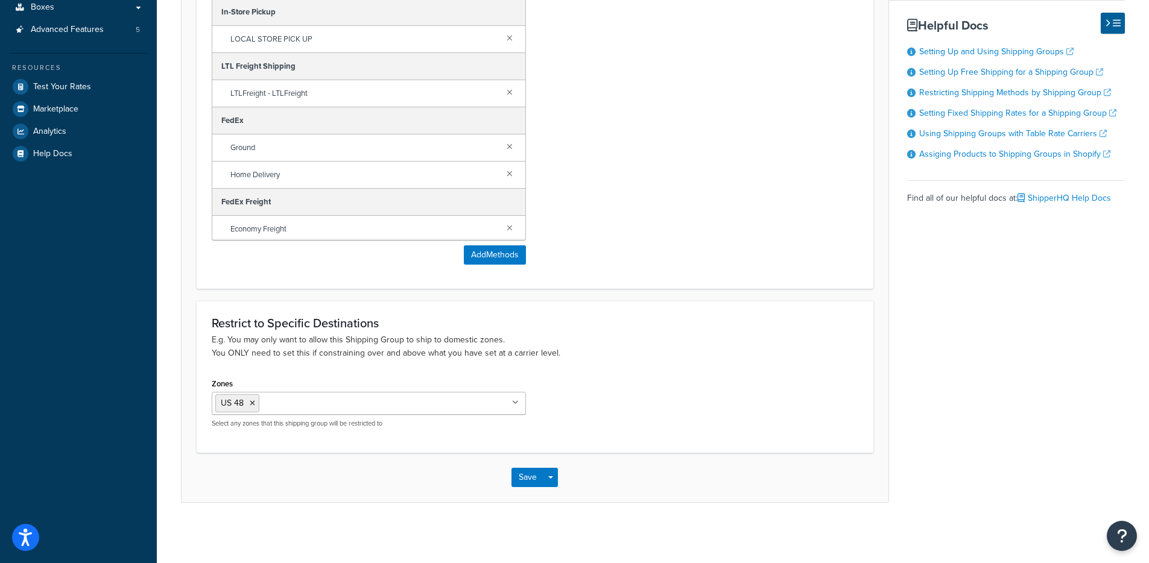
click at [620, 367] on div "Restrict to Specific Destinations E.g. You may only want to allow this Shipping…" at bounding box center [535, 376] width 677 height 151
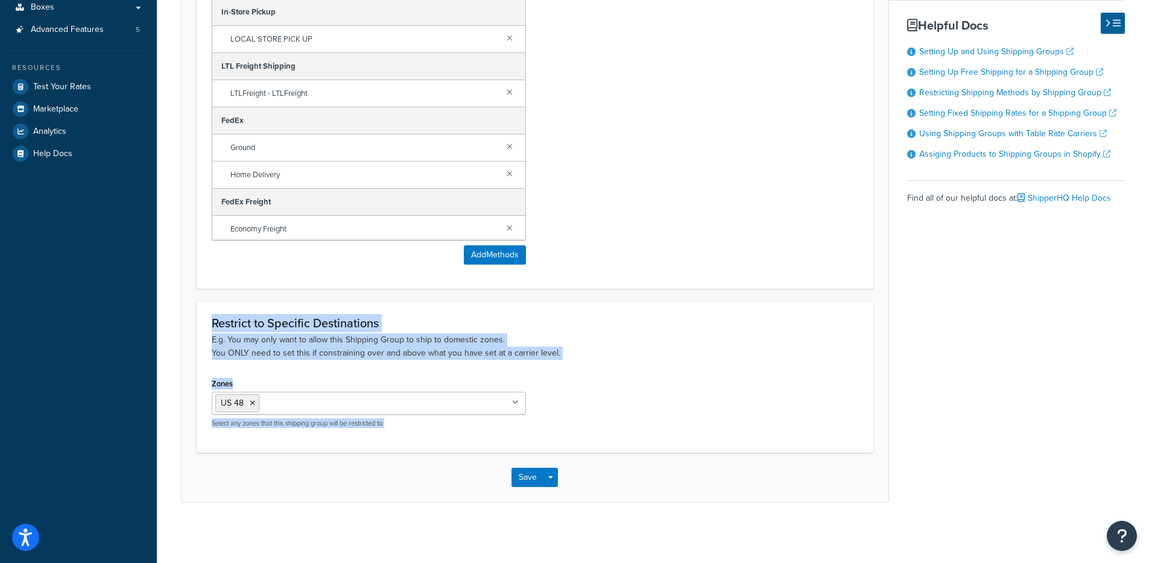
drag, startPoint x: 557, startPoint y: 361, endPoint x: 195, endPoint y: 313, distance: 365.3
click at [197, 313] on div "Restrict to Specific Destinations E.g. You may only want to allow this Shipping…" at bounding box center [535, 376] width 677 height 151
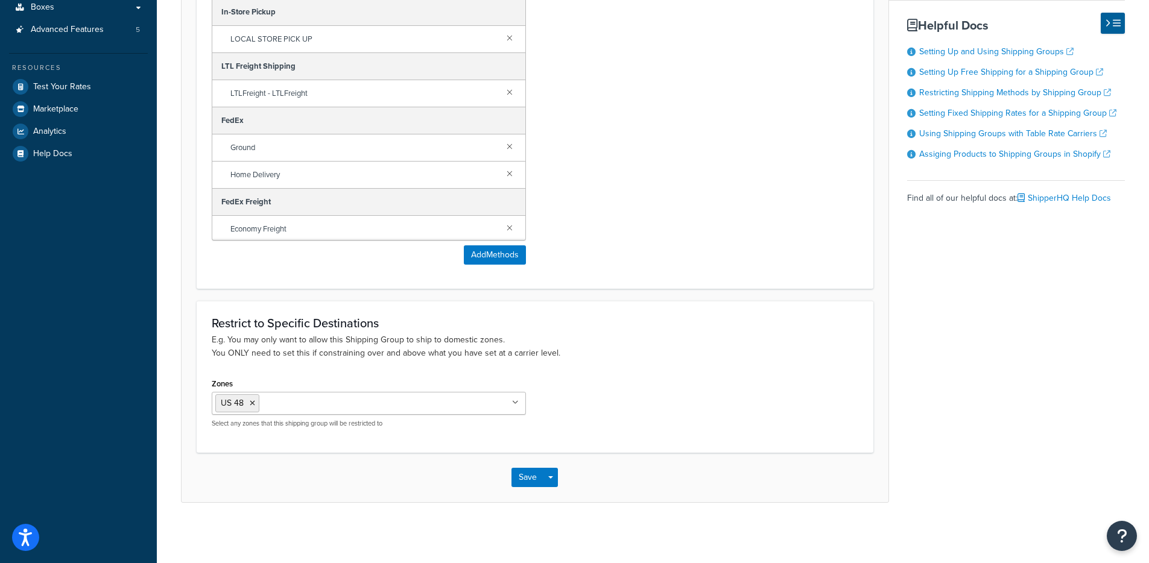
click at [232, 326] on h3 "Restrict to Specific Destinations" at bounding box center [535, 323] width 647 height 13
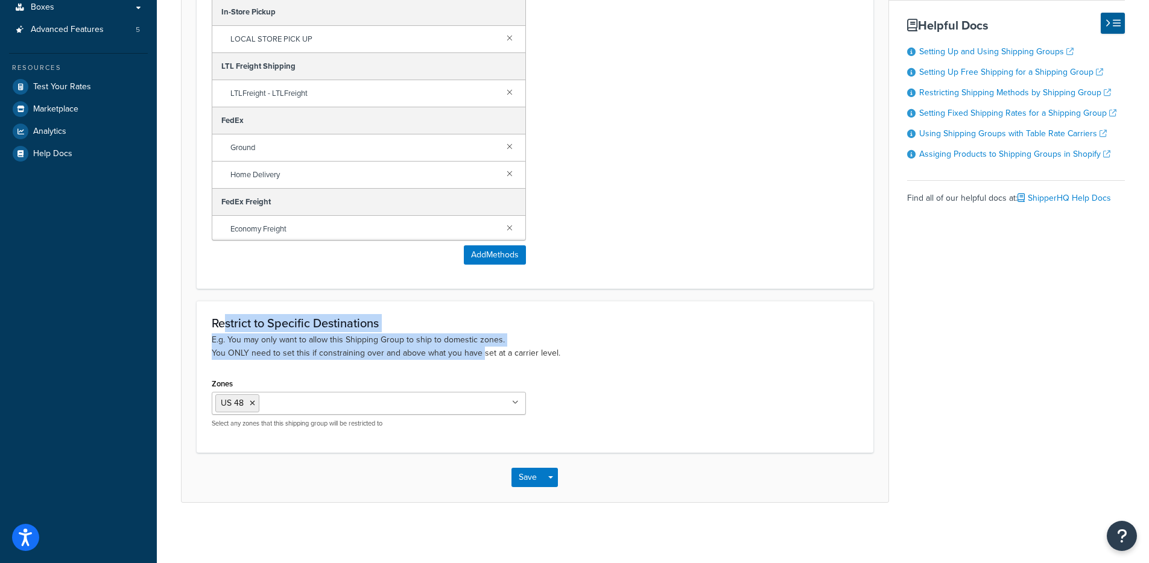
drag, startPoint x: 223, startPoint y: 331, endPoint x: 503, endPoint y: 355, distance: 280.9
click at [498, 354] on div "Restrict to Specific Destinations E.g. You may only want to allow this Shipping…" at bounding box center [535, 338] width 647 height 43
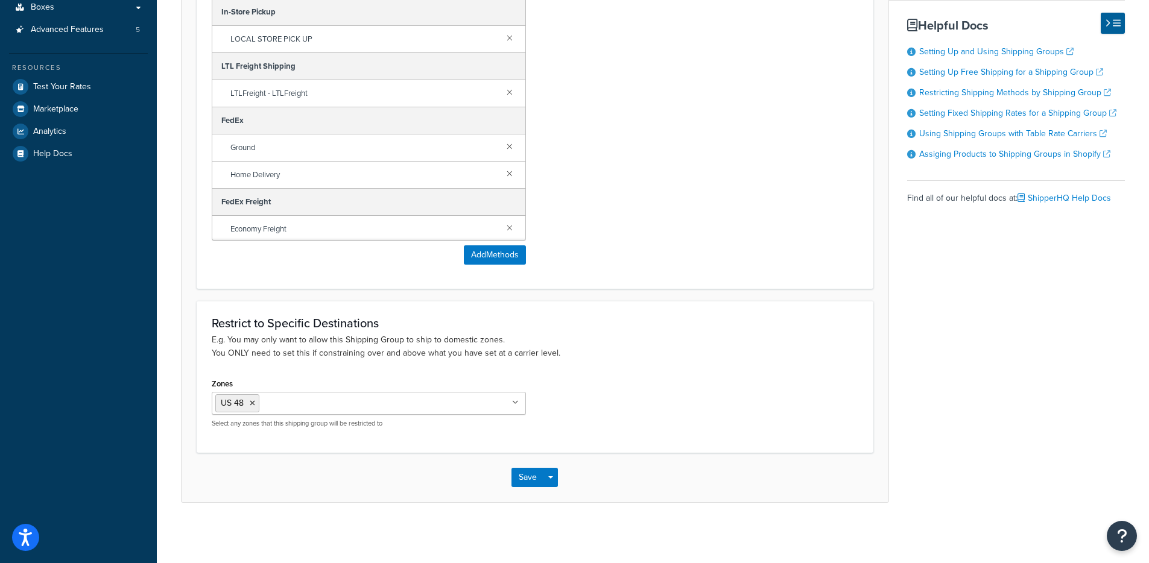
click at [517, 358] on p "E.g. You may only want to allow this Shipping Group to ship to domestic zones. …" at bounding box center [535, 347] width 647 height 27
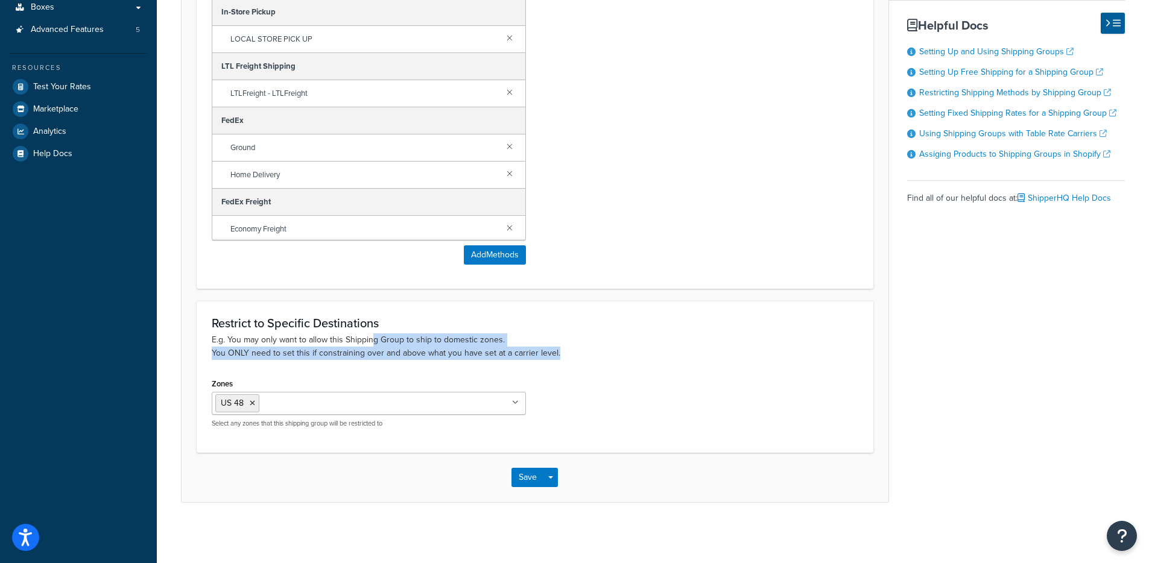
drag, startPoint x: 558, startPoint y: 358, endPoint x: 373, endPoint y: 340, distance: 186.0
click at [373, 340] on p "E.g. You may only want to allow this Shipping Group to ship to domestic zones. …" at bounding box center [535, 347] width 647 height 27
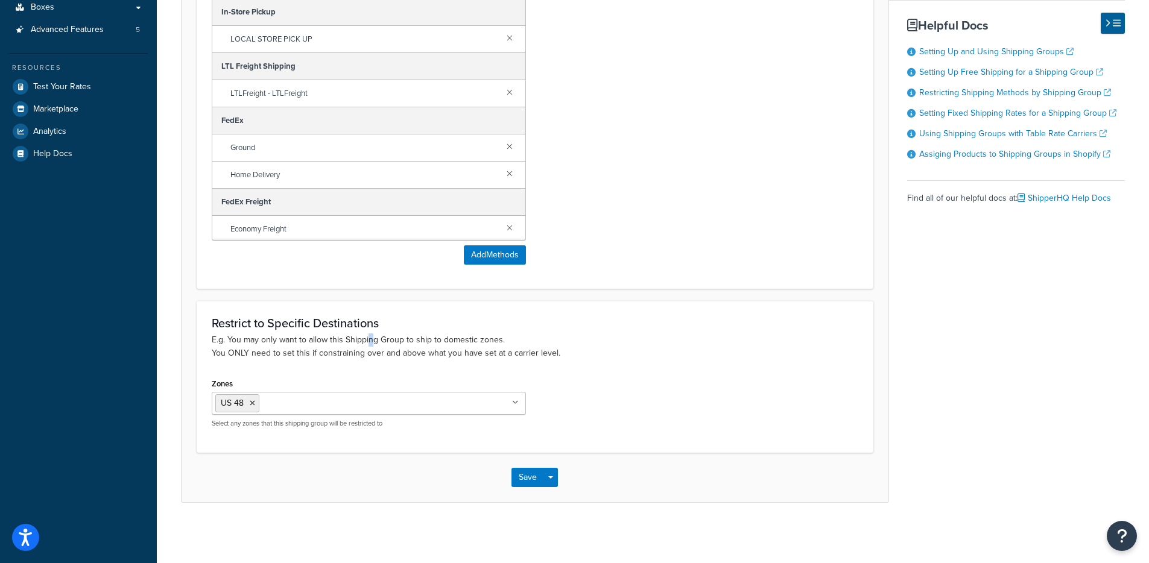
drag, startPoint x: 370, startPoint y: 340, endPoint x: 293, endPoint y: 336, distance: 76.7
click at [366, 340] on p "E.g. You may only want to allow this Shipping Group to ship to domestic zones. …" at bounding box center [535, 347] width 647 height 27
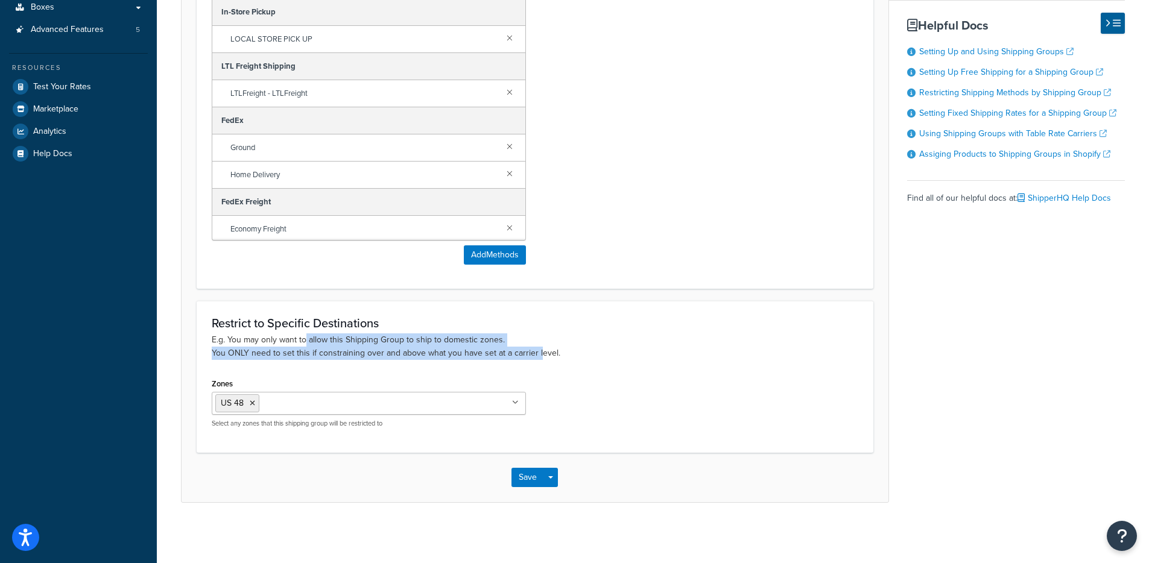
drag, startPoint x: 292, startPoint y: 336, endPoint x: 549, endPoint y: 349, distance: 257.3
click at [538, 347] on p "E.g. You may only want to allow this Shipping Group to ship to domestic zones. …" at bounding box center [535, 347] width 647 height 27
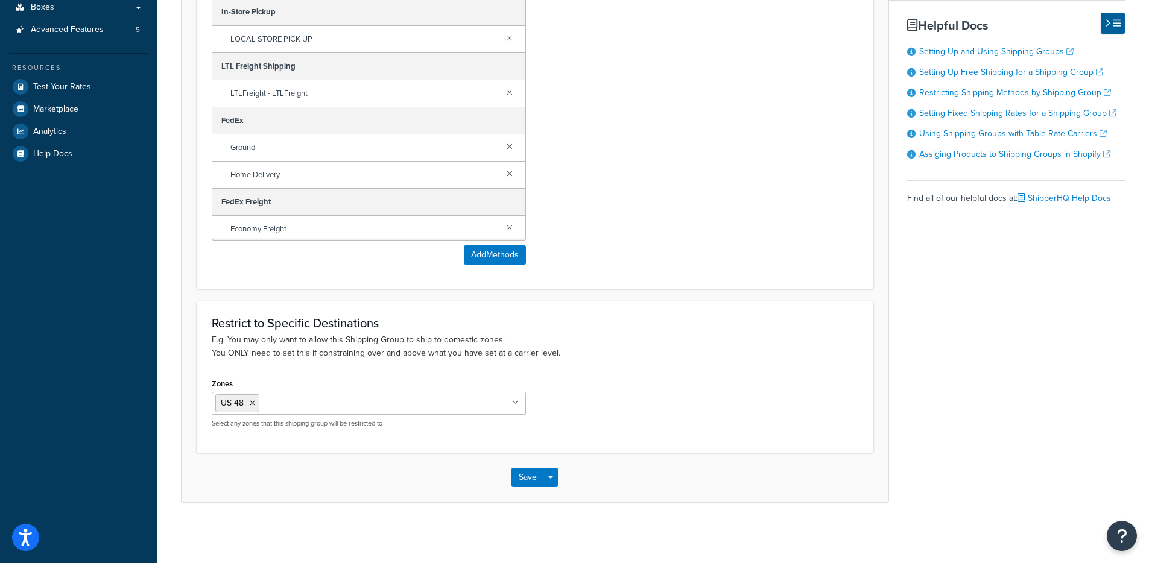
click at [549, 349] on p "E.g. You may only want to allow this Shipping Group to ship to domestic zones. …" at bounding box center [535, 347] width 647 height 27
drag, startPoint x: 509, startPoint y: 338, endPoint x: 410, endPoint y: 337, distance: 98.9
click at [412, 336] on p "E.g. You may only want to allow this Shipping Group to ship to domestic zones. …" at bounding box center [535, 347] width 647 height 27
click at [405, 339] on p "E.g. You may only want to allow this Shipping Group to ship to domestic zones. …" at bounding box center [535, 347] width 647 height 27
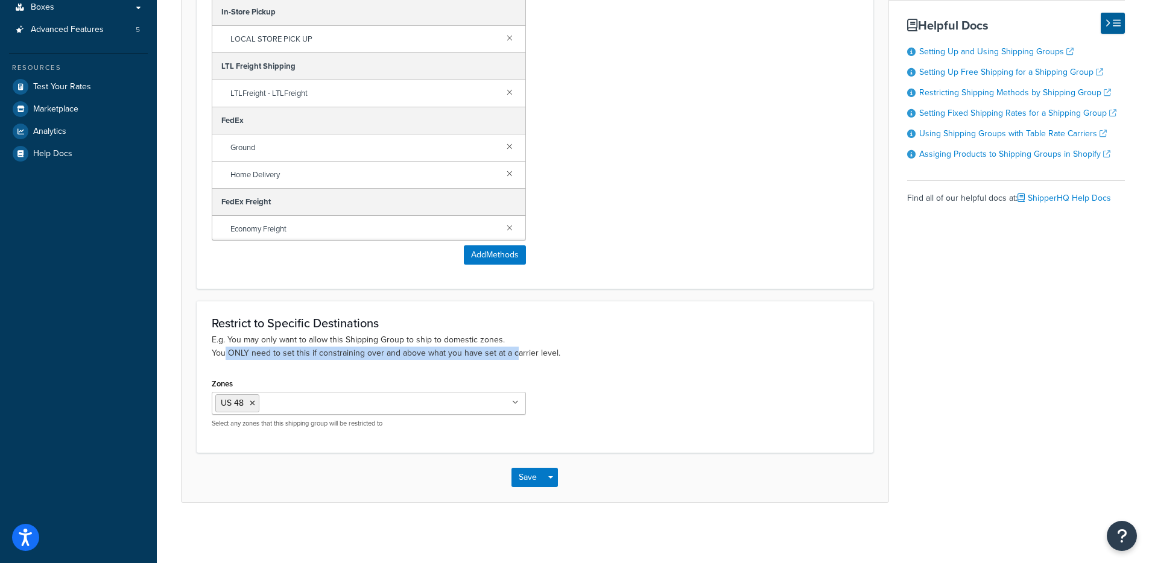
drag, startPoint x: 224, startPoint y: 349, endPoint x: 554, endPoint y: 358, distance: 329.5
click at [550, 358] on p "E.g. You may only want to allow this Shipping Group to ship to domestic zones. …" at bounding box center [535, 347] width 647 height 27
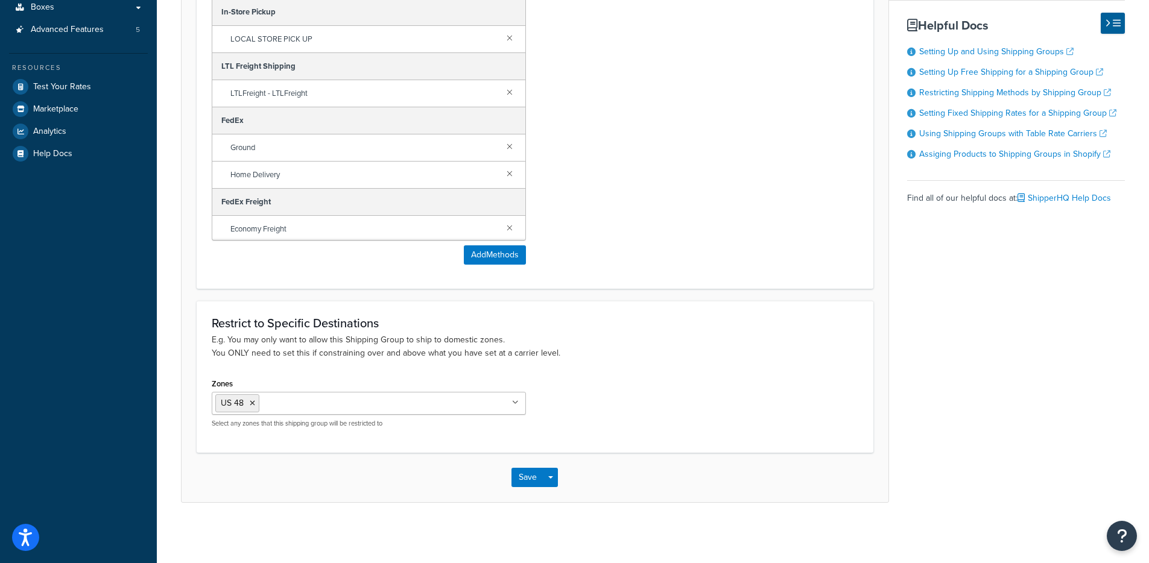
click at [570, 359] on p "E.g. You may only want to allow this Shipping Group to ship to domestic zones. …" at bounding box center [535, 347] width 647 height 27
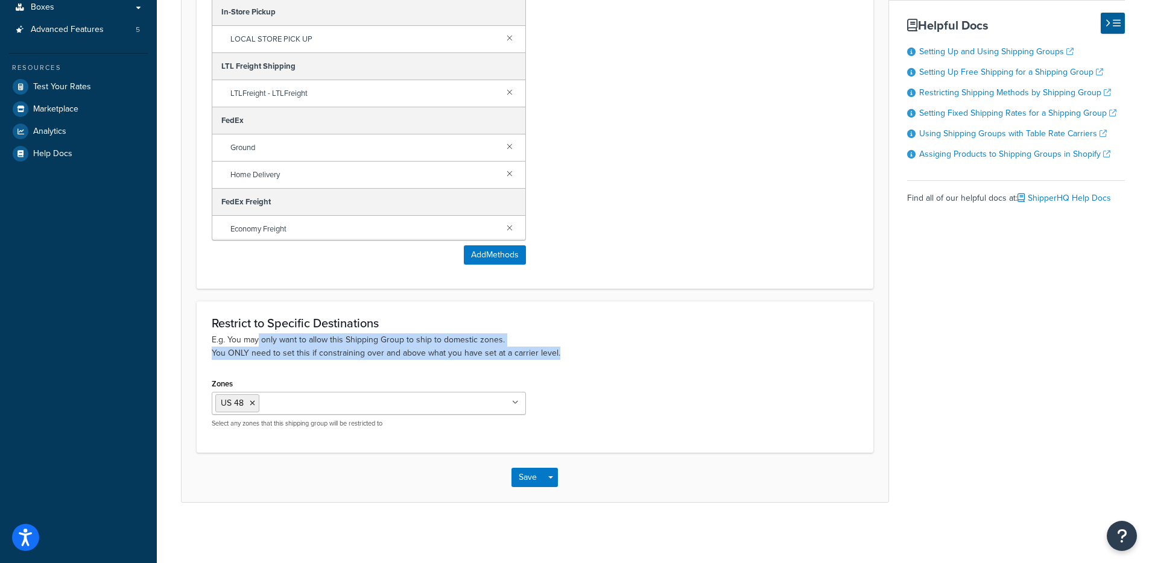
drag, startPoint x: 537, startPoint y: 352, endPoint x: 257, endPoint y: 337, distance: 280.4
click at [258, 337] on p "E.g. You may only want to allow this Shipping Group to ship to domestic zones. …" at bounding box center [535, 347] width 647 height 27
click at [257, 337] on p "E.g. You may only want to allow this Shipping Group to ship to domestic zones. …" at bounding box center [535, 347] width 647 height 27
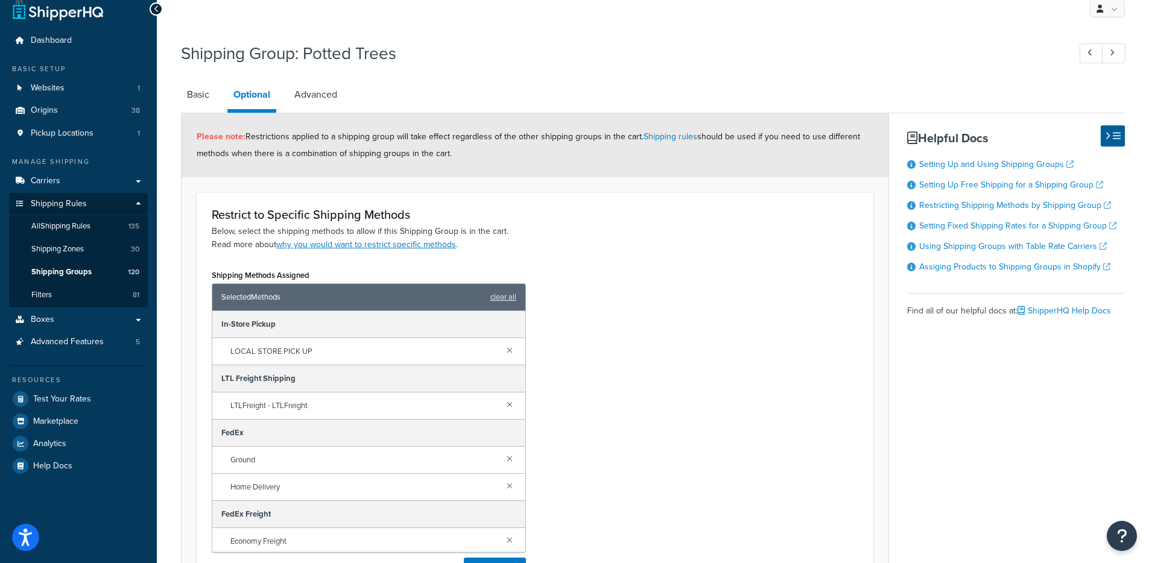
scroll to position [0, 0]
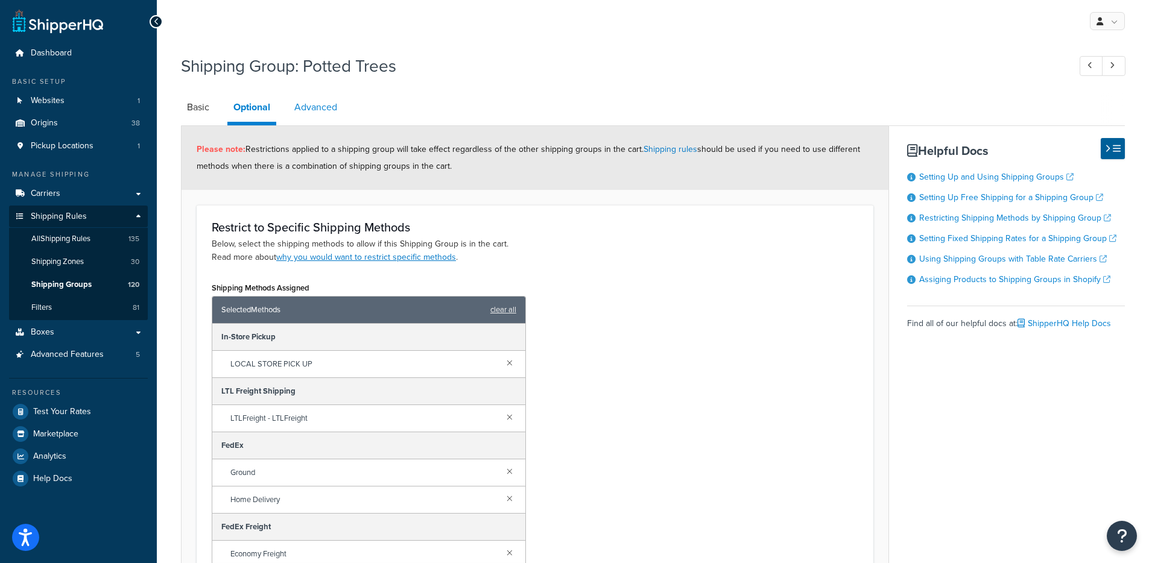
click at [319, 121] on link "Advanced" at bounding box center [315, 107] width 55 height 29
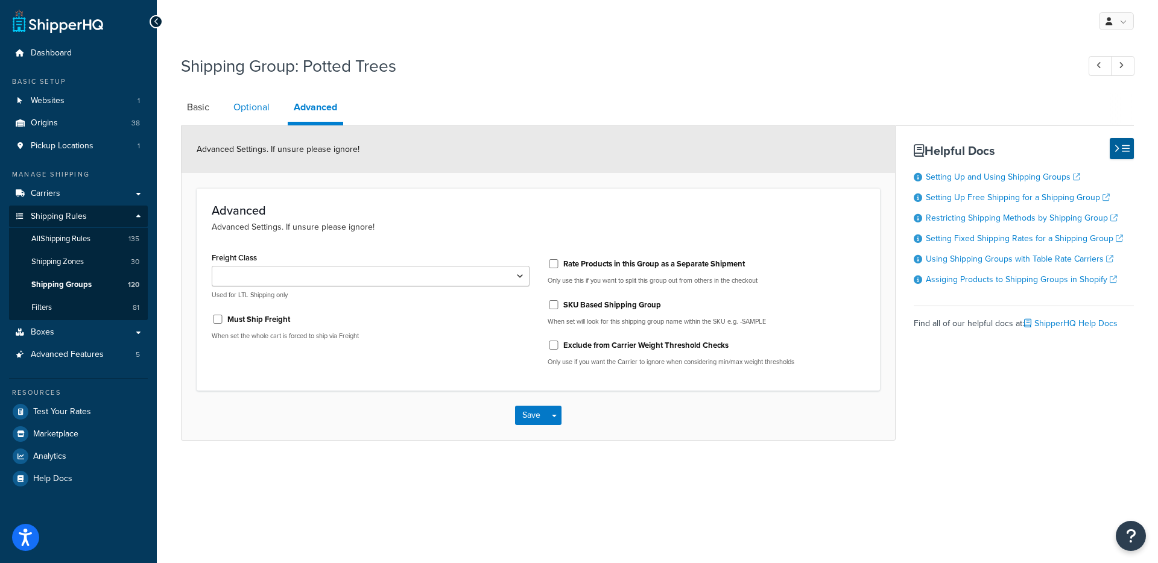
click at [252, 108] on link "Optional" at bounding box center [251, 107] width 48 height 29
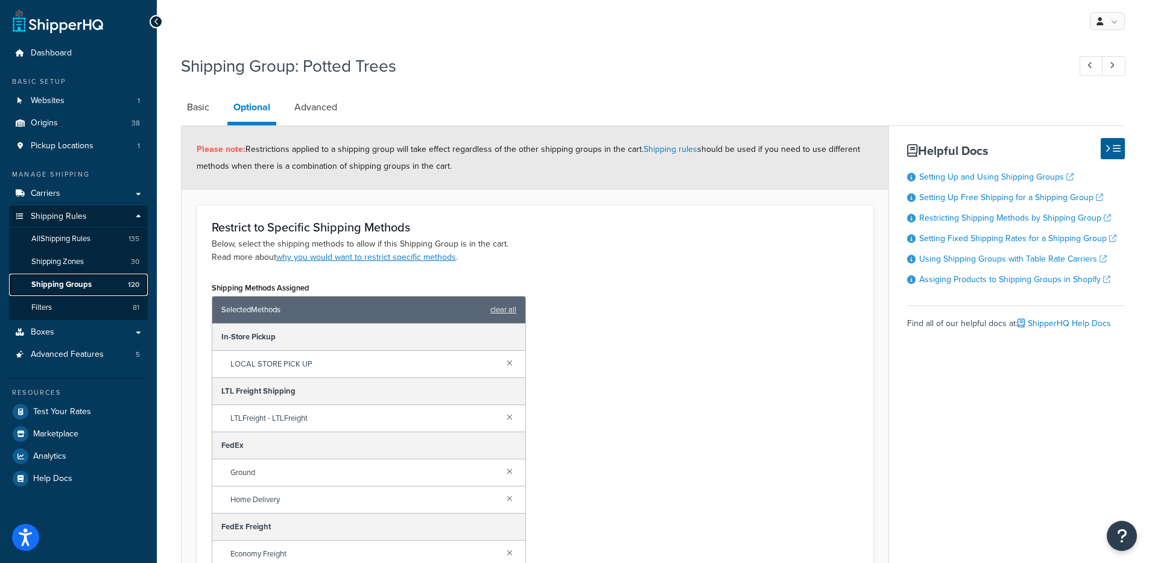
click at [70, 284] on span "Shipping Groups" at bounding box center [61, 285] width 60 height 10
drag, startPoint x: 369, startPoint y: 69, endPoint x: 306, endPoint y: 65, distance: 63.5
click at [306, 65] on h1 "Shipping Group: Potted Trees" at bounding box center [619, 66] width 877 height 24
copy h1 "Potted Trees"
drag, startPoint x: 96, startPoint y: 259, endPoint x: 136, endPoint y: 244, distance: 42.6
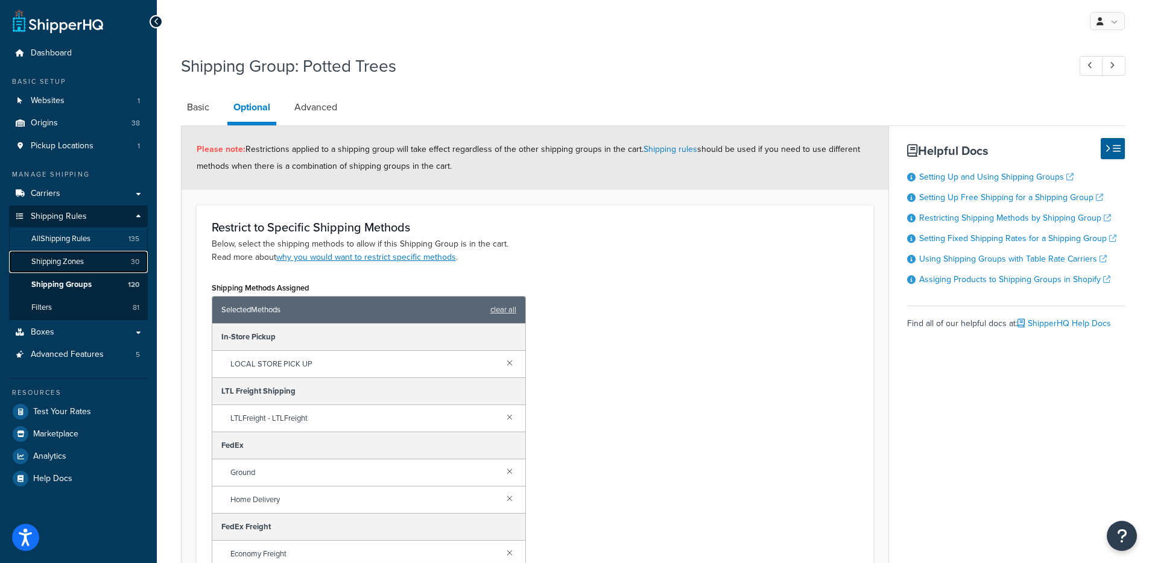
click at [96, 259] on link "Shipping Zones 30" at bounding box center [78, 262] width 139 height 22
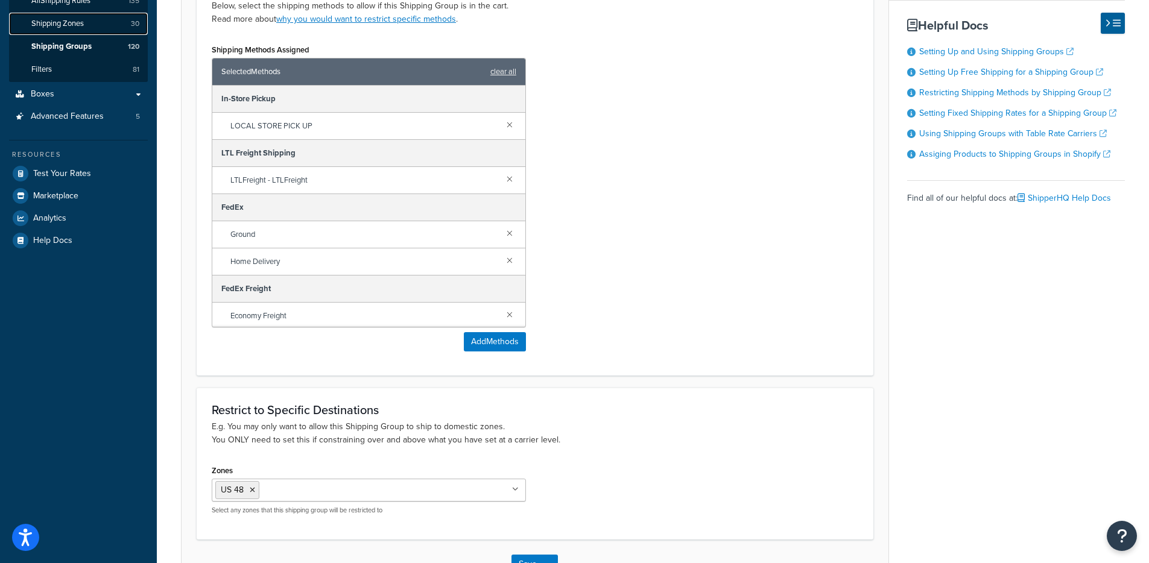
scroll to position [326, 0]
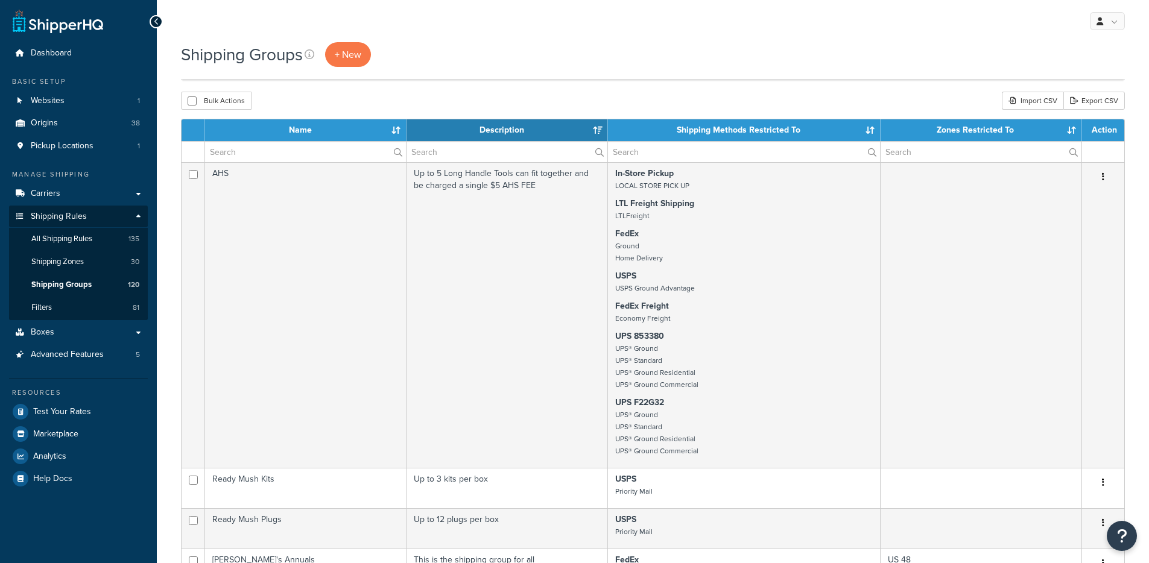
select select "15"
click at [305, 150] on input "text" at bounding box center [305, 152] width 201 height 21
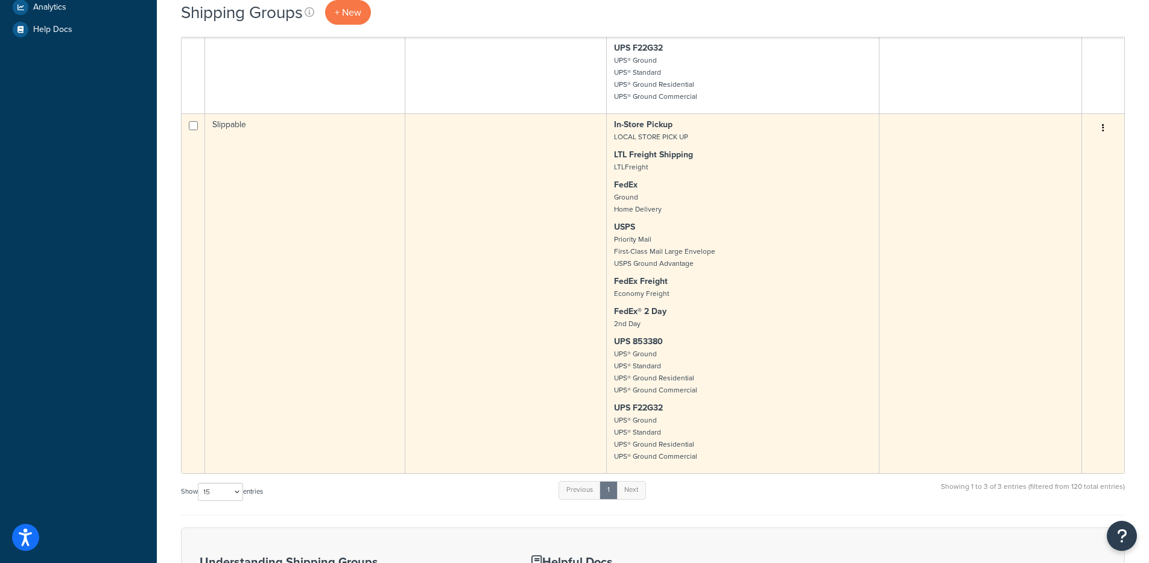
scroll to position [513, 0]
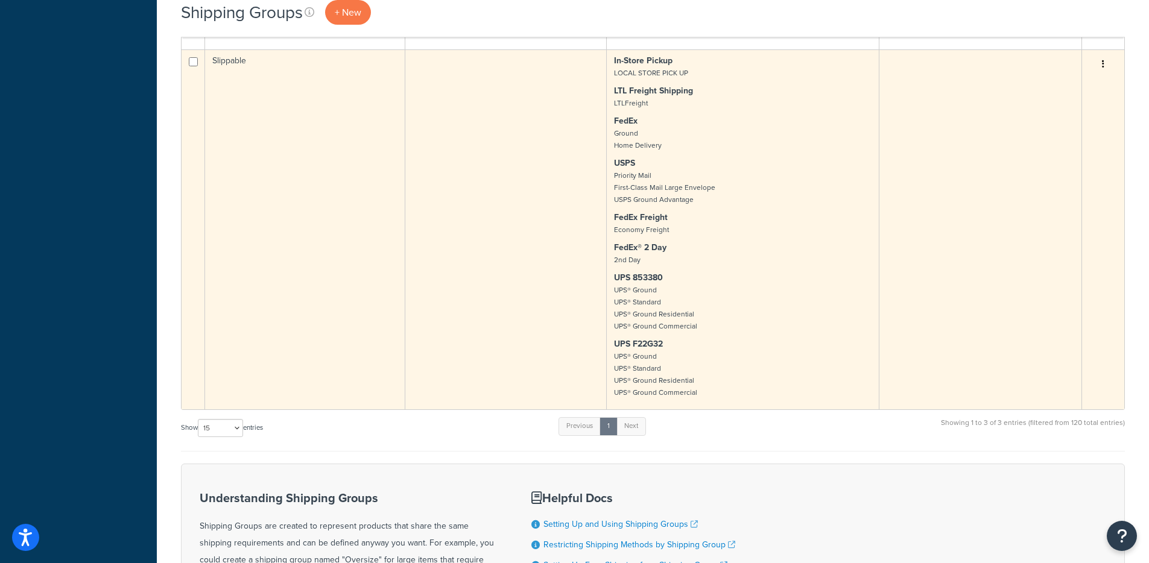
type input "Slip"
click at [337, 379] on td "Slippable" at bounding box center [305, 229] width 200 height 360
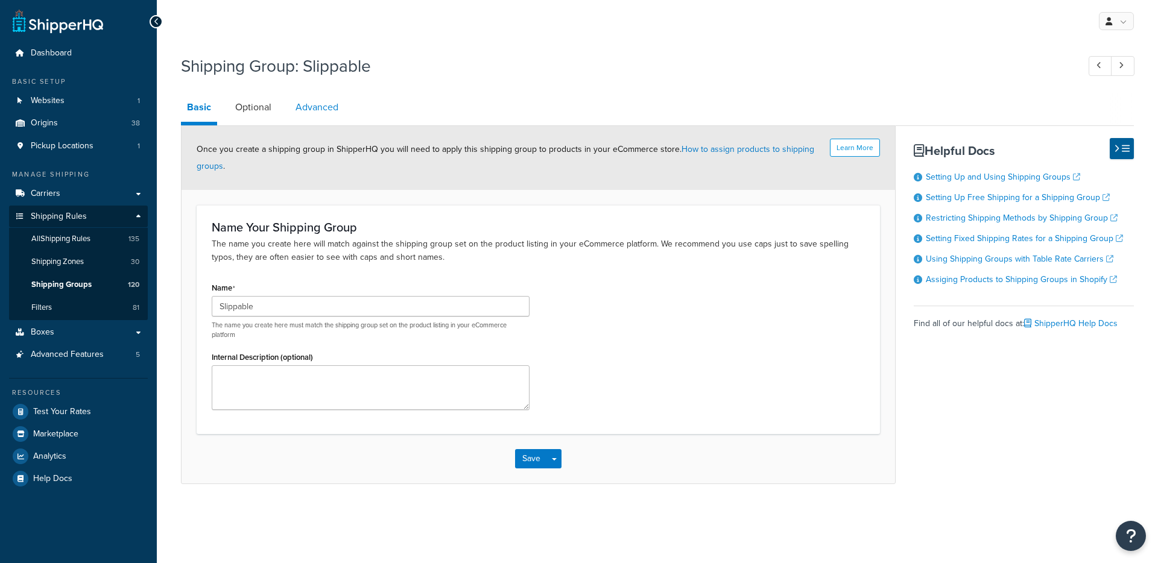
click at [325, 101] on link "Advanced" at bounding box center [317, 107] width 55 height 29
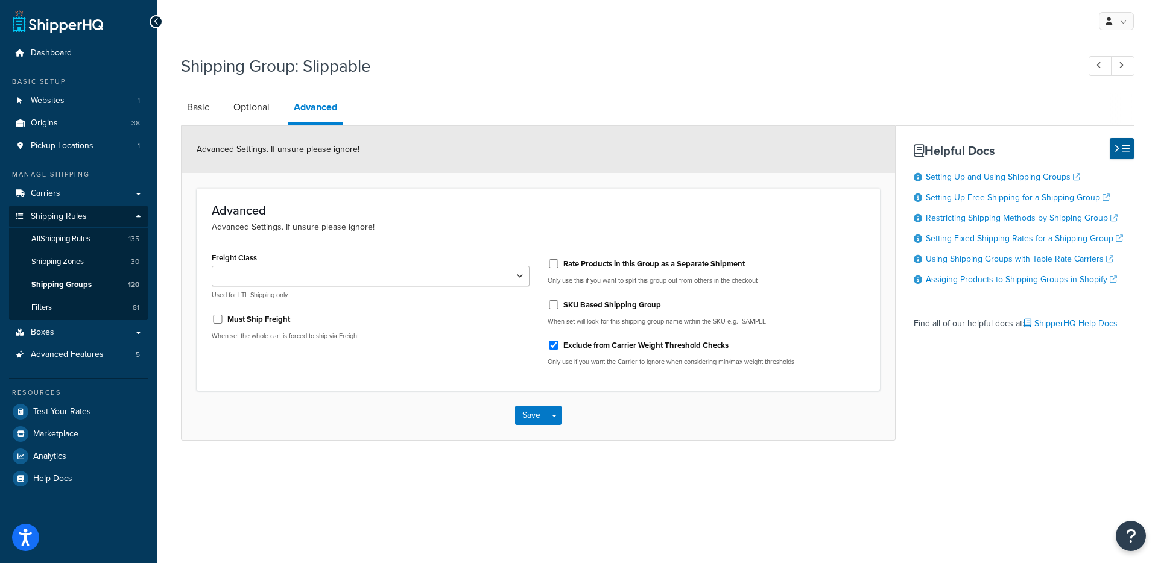
click at [244, 118] on link "Optional" at bounding box center [251, 107] width 48 height 29
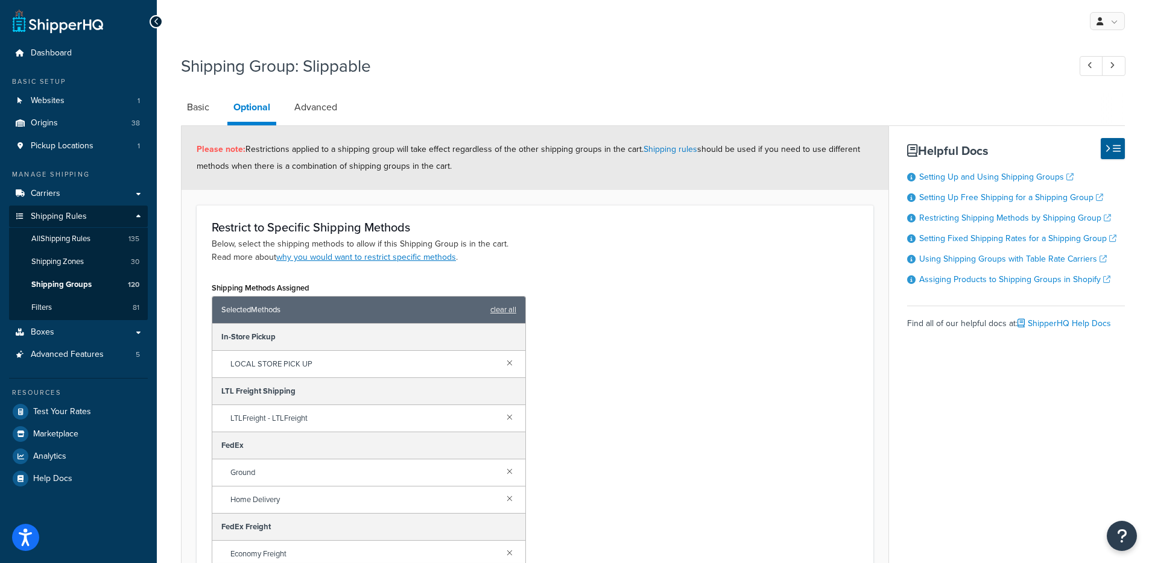
click at [185, 126] on div "Please note: Restrictions applied to a shipping group will take effect regardle…" at bounding box center [535, 158] width 707 height 64
click at [193, 110] on link "Basic" at bounding box center [198, 107] width 34 height 29
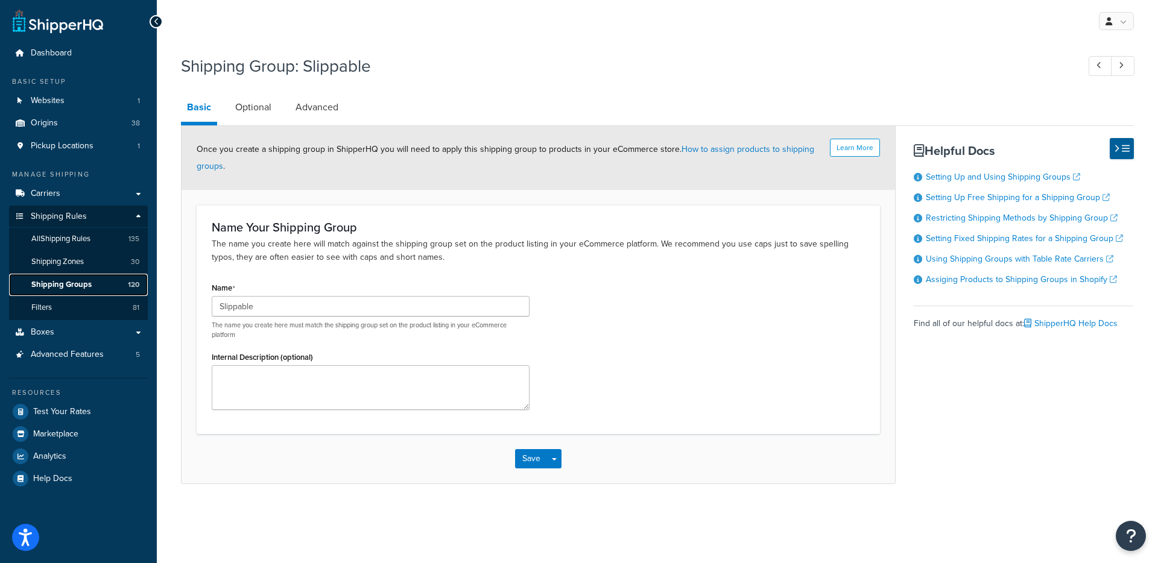
click at [60, 283] on span "Shipping Groups" at bounding box center [61, 285] width 60 height 10
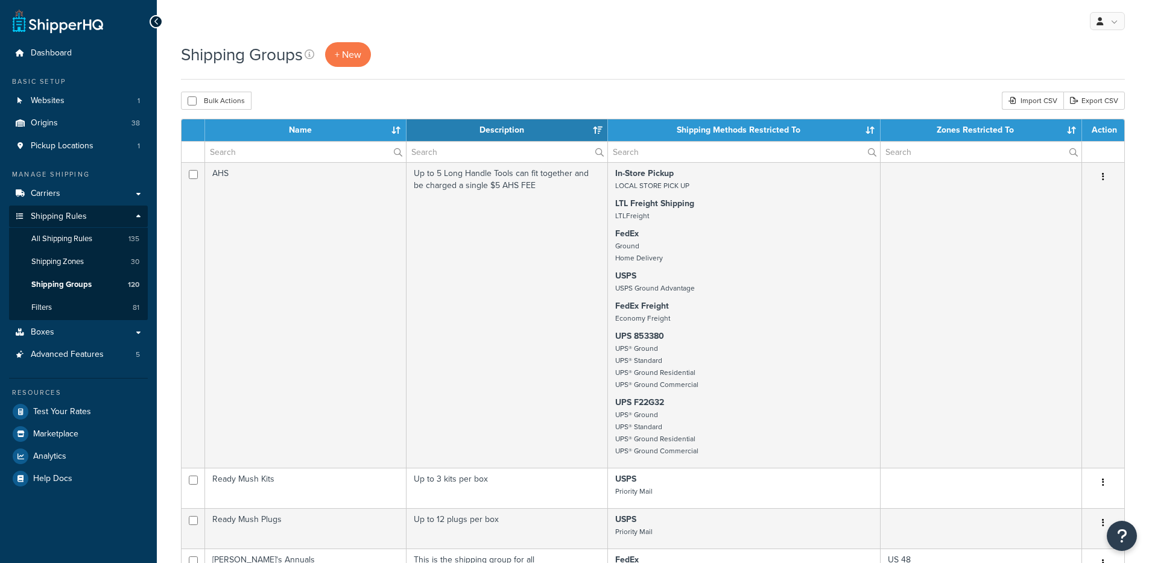
select select "15"
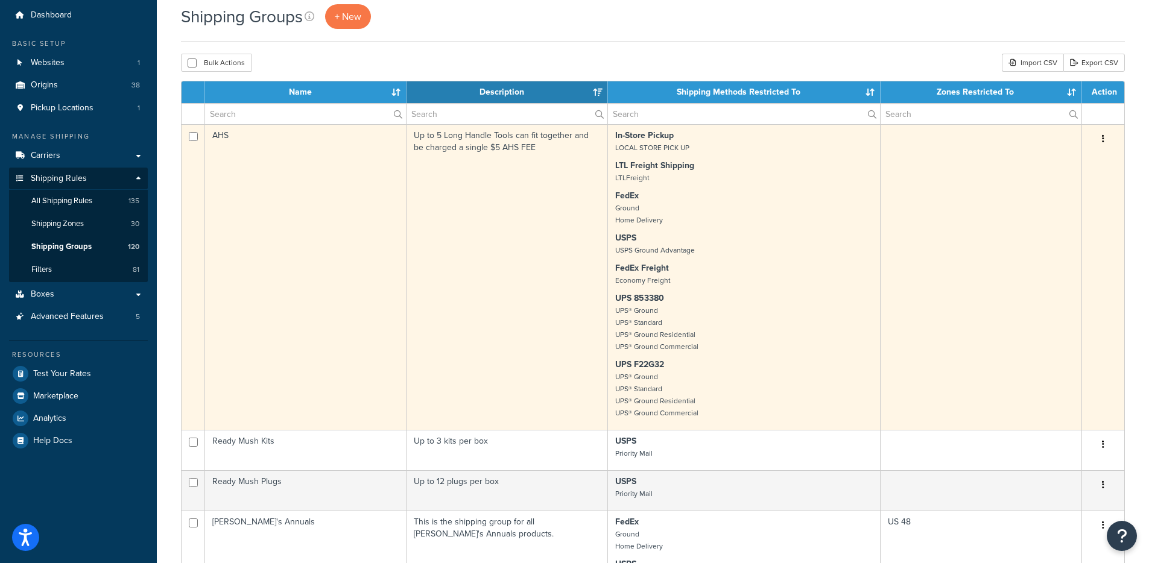
scroll to position [198, 0]
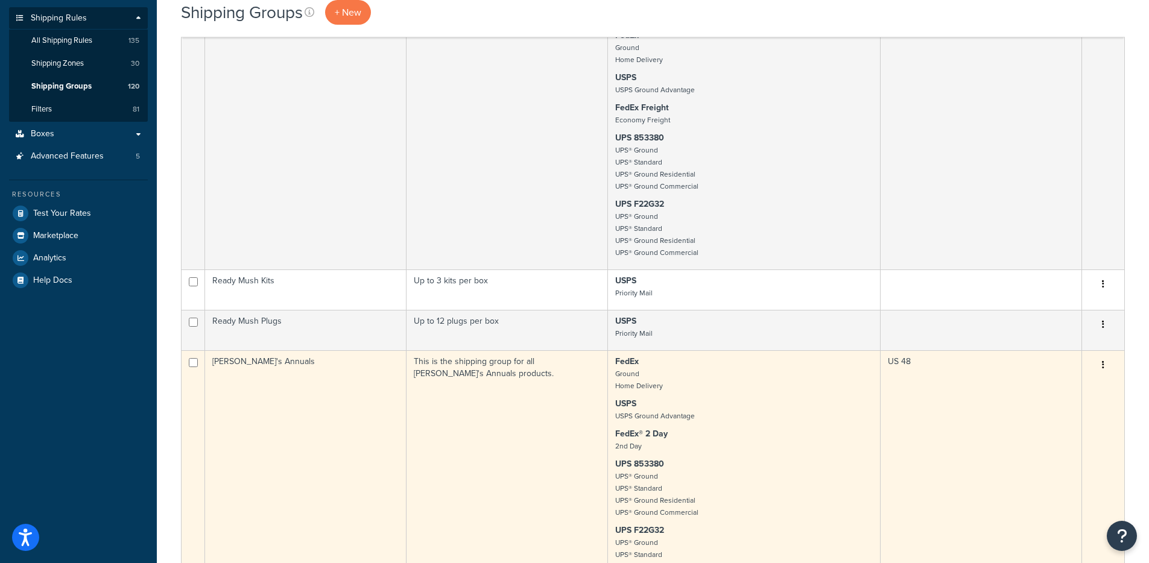
click at [437, 399] on td "This is the shipping group for all [PERSON_NAME]'s Annuals products." at bounding box center [507, 474] width 201 height 246
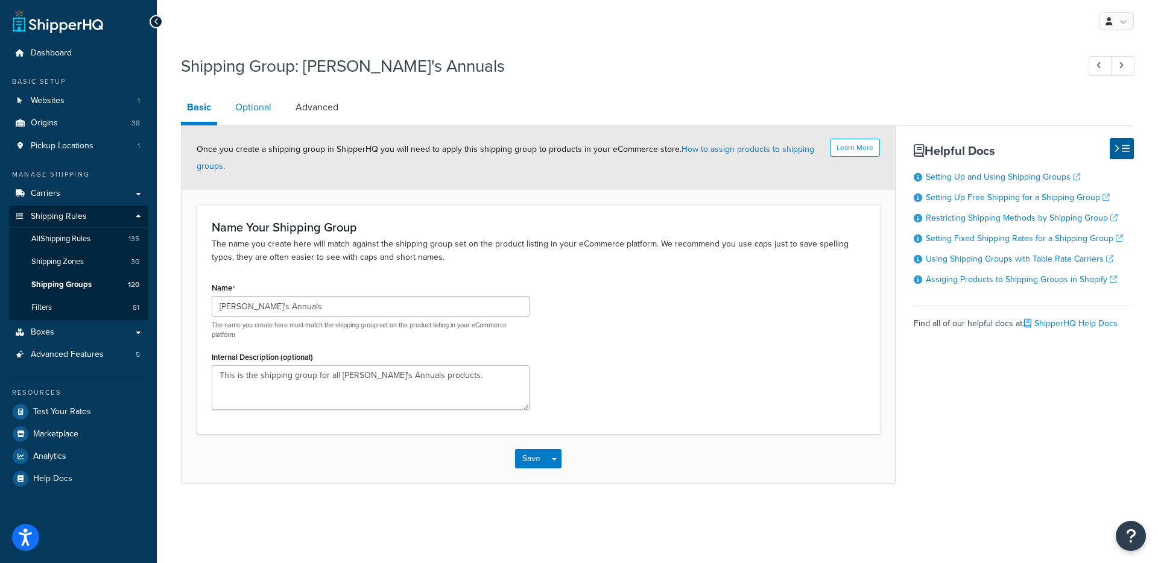
click at [267, 107] on link "Optional" at bounding box center [253, 107] width 48 height 29
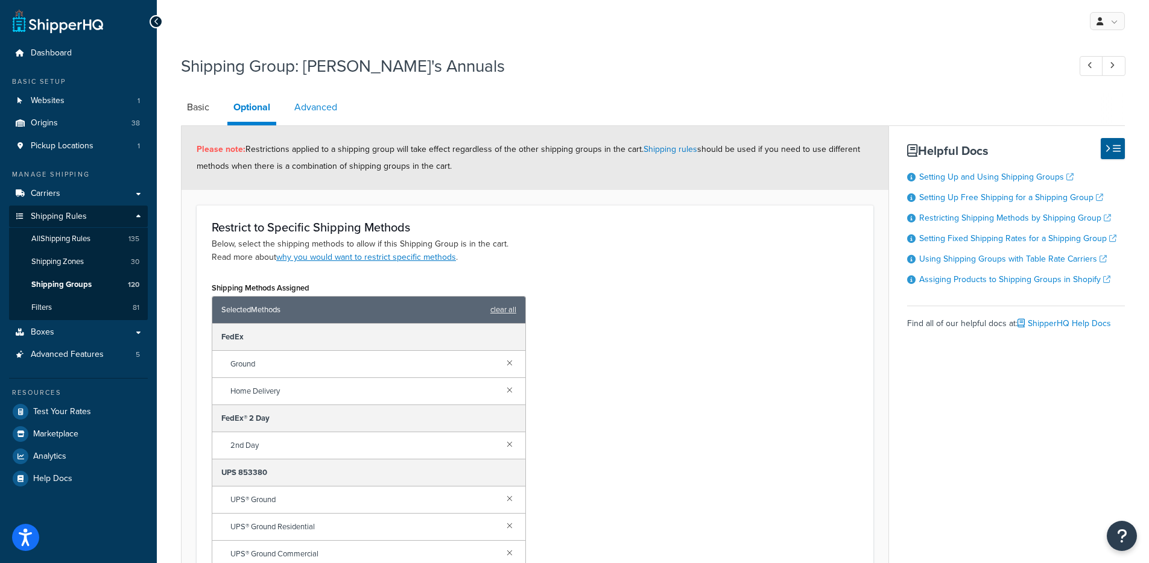
click at [325, 110] on link "Advanced" at bounding box center [315, 107] width 55 height 29
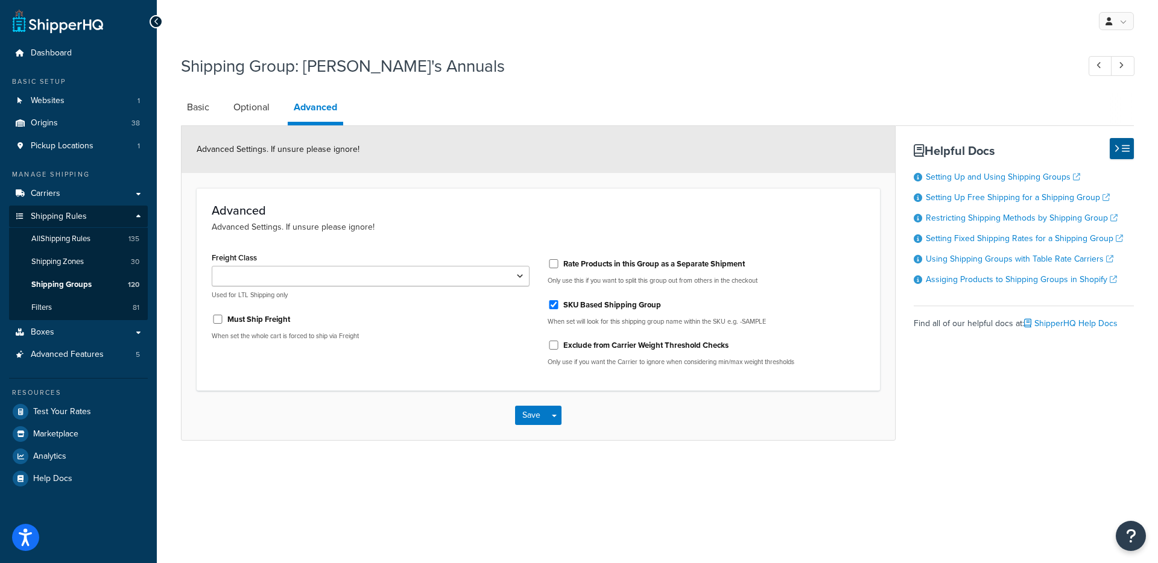
click at [280, 118] on li "Optional" at bounding box center [257, 107] width 60 height 29
click at [265, 112] on link "Optional" at bounding box center [251, 107] width 48 height 29
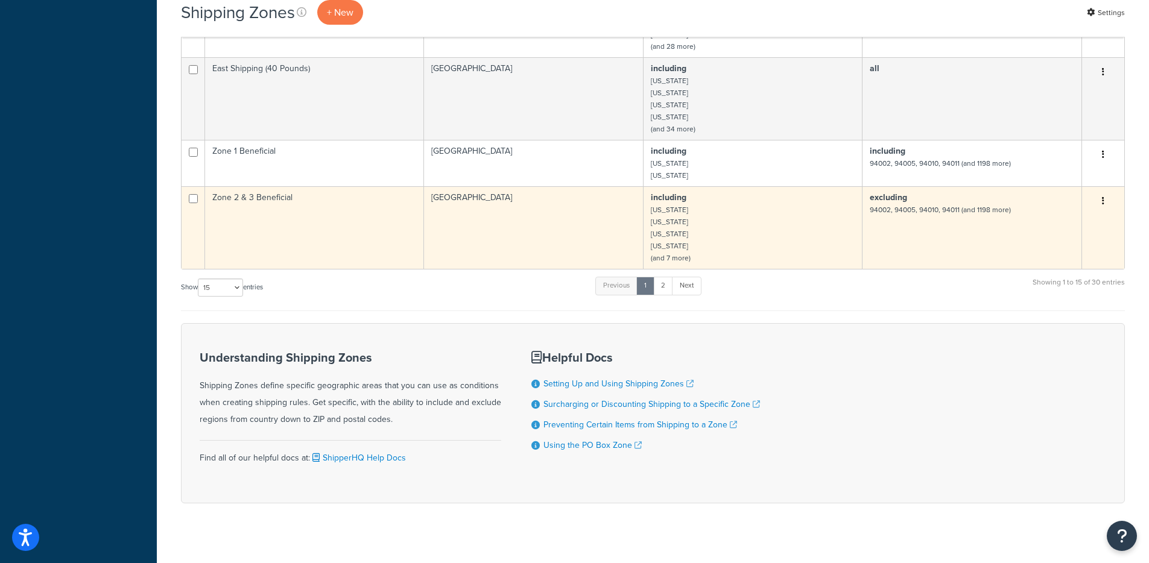
scroll to position [979, 0]
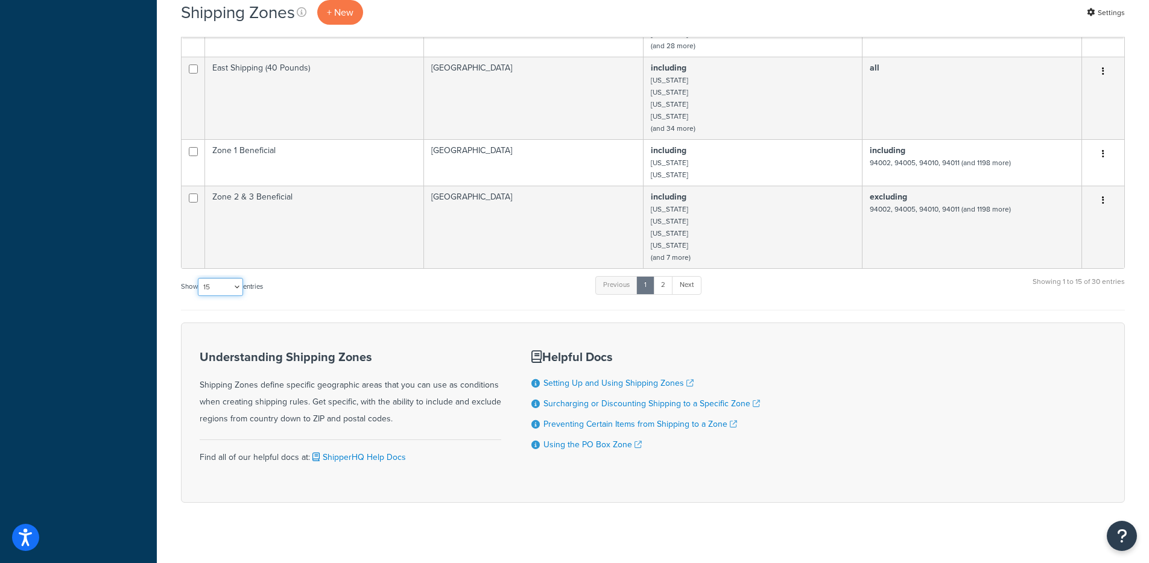
click at [223, 278] on select "10 15 25 50 100" at bounding box center [220, 287] width 45 height 18
select select "100"
click at [199, 296] on select "10 15 25 50 100" at bounding box center [220, 287] width 45 height 18
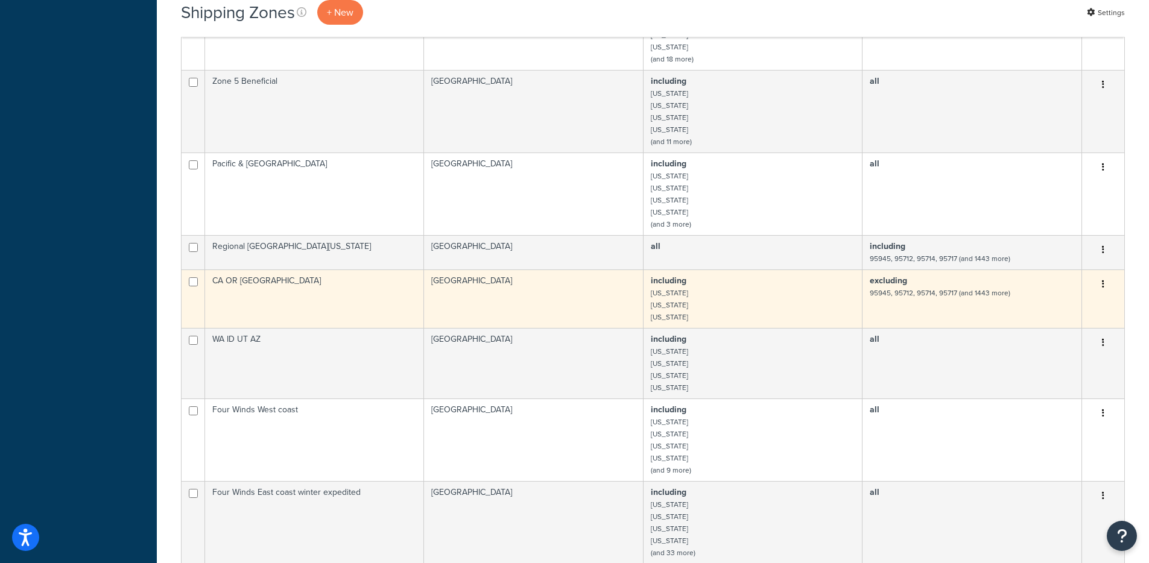
scroll to position [1258, 0]
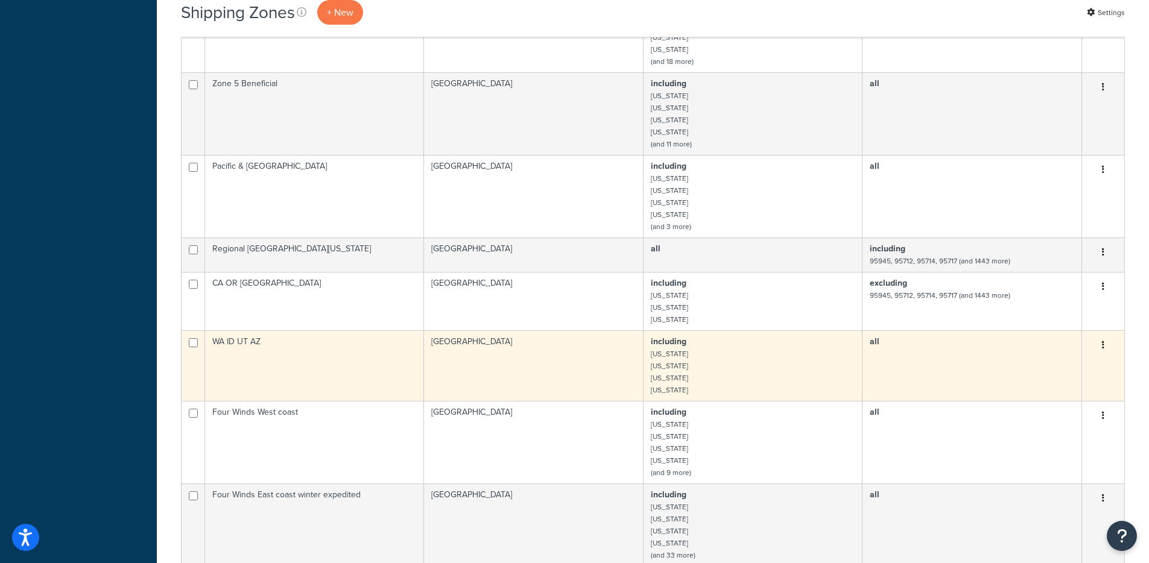
click at [357, 346] on td "WA ID UT AZ" at bounding box center [314, 366] width 219 height 71
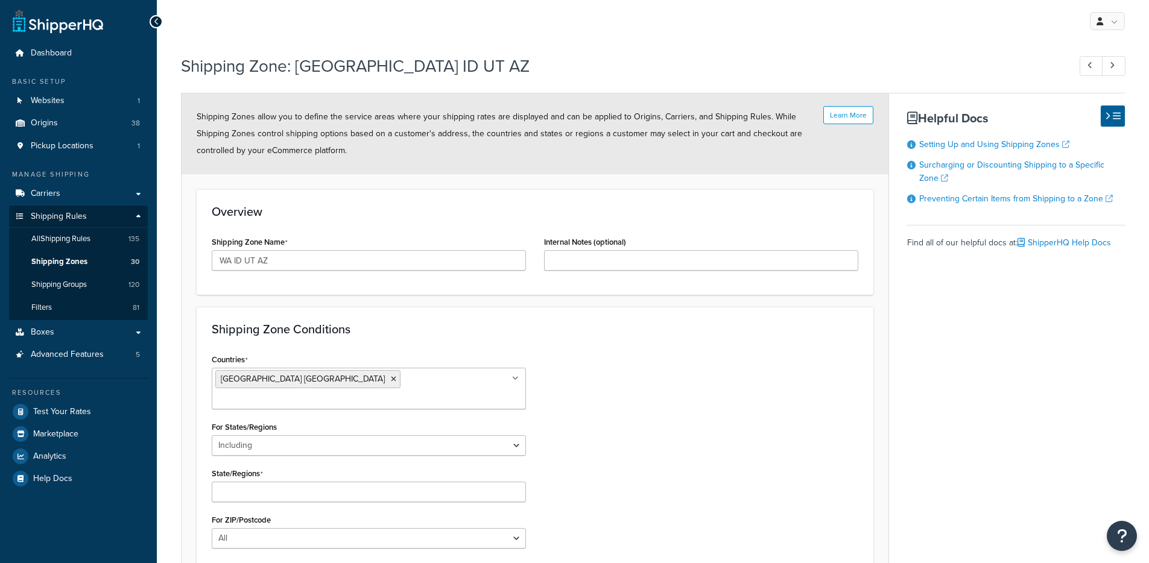
select select "including"
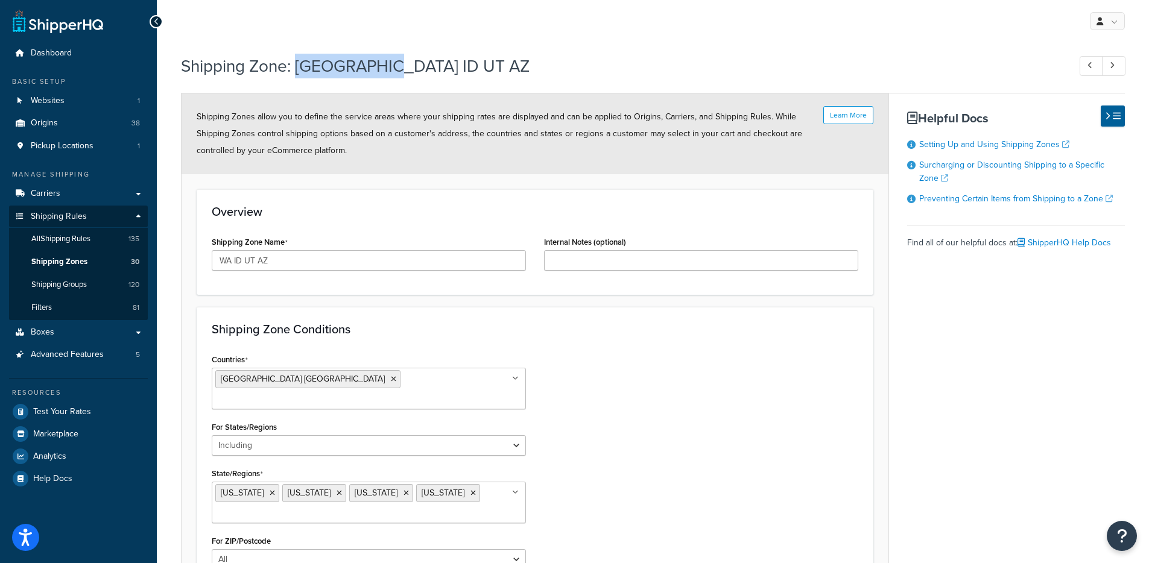
drag, startPoint x: 381, startPoint y: 67, endPoint x: 296, endPoint y: 62, distance: 85.2
click at [296, 62] on h1 "Shipping Zone: WA ID UT AZ" at bounding box center [619, 66] width 877 height 24
copy h1 "WA ID UT AZ"
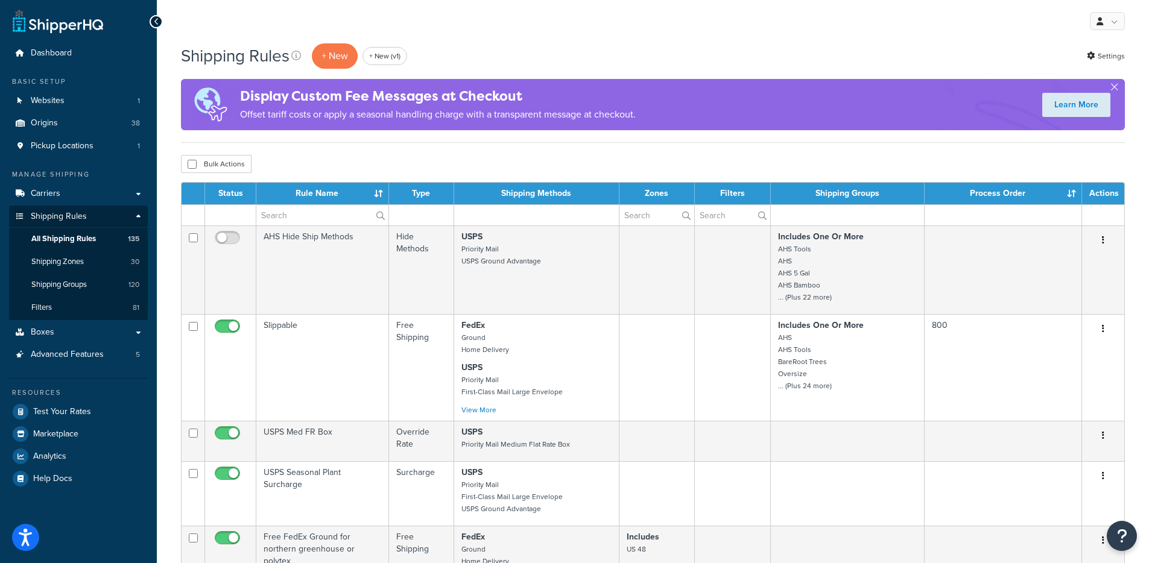
select select "1000"
